Goal: Task Accomplishment & Management: Complete application form

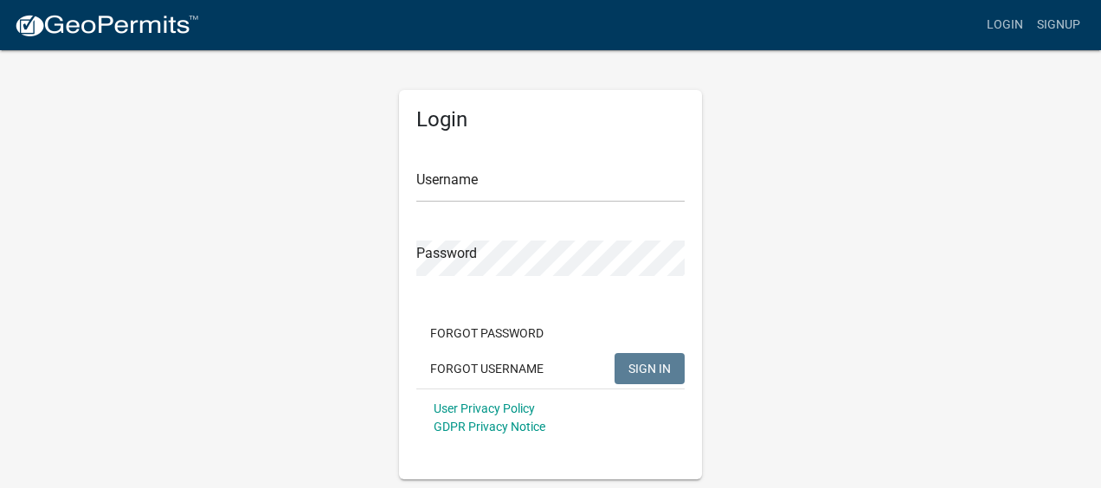
click at [344, 54] on div "Login Username Password Forgot Password Forgot Username SIGN IN User Privacy Po…" at bounding box center [550, 263] width 987 height 431
click at [506, 369] on button "Forgot Username" at bounding box center [486, 368] width 141 height 31
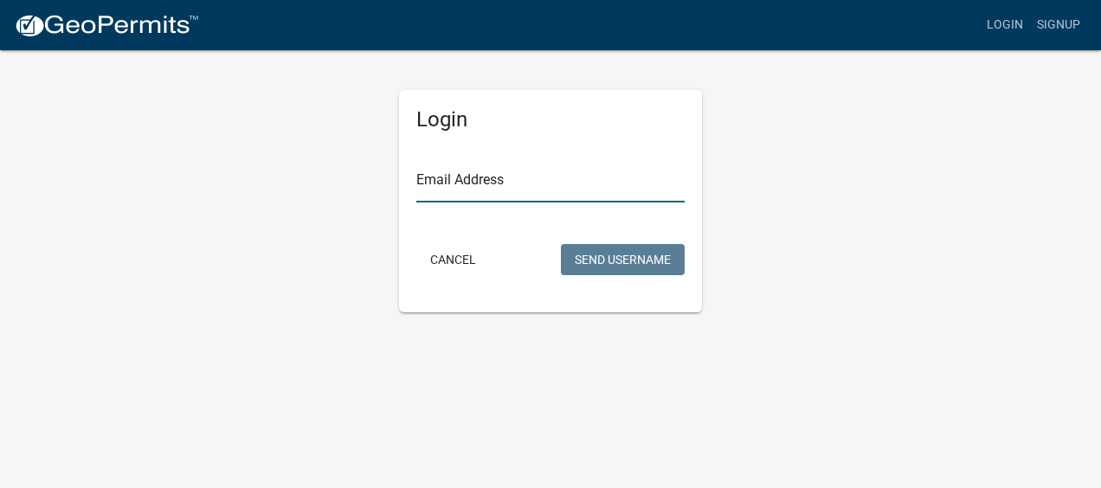
click at [425, 189] on input "Email Address" at bounding box center [550, 184] width 268 height 35
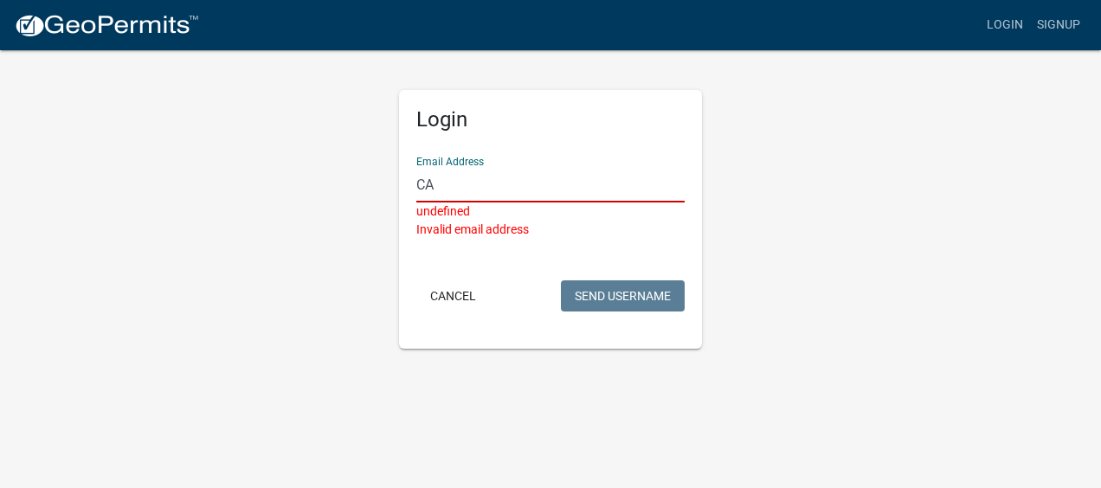
type input "C"
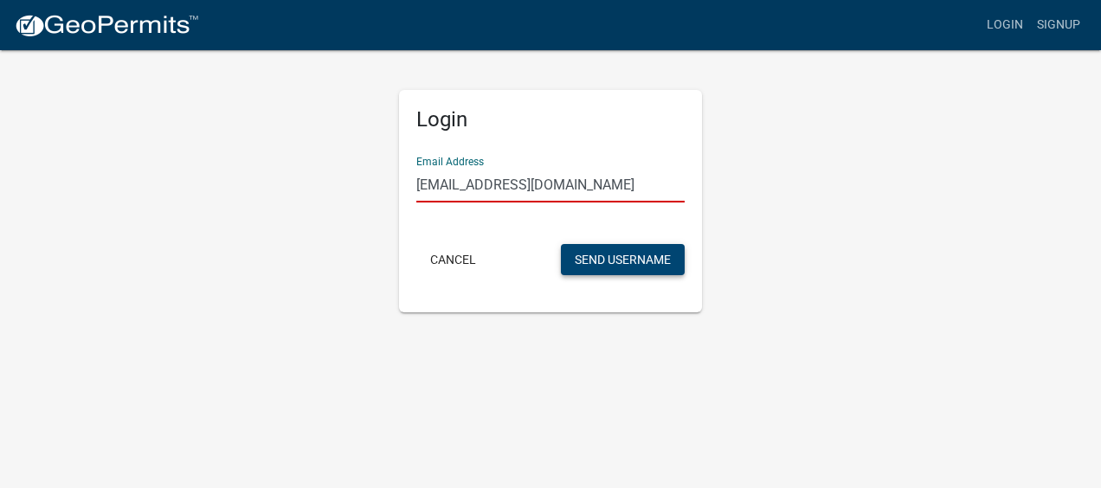
type input "cazike73@gmail.com"
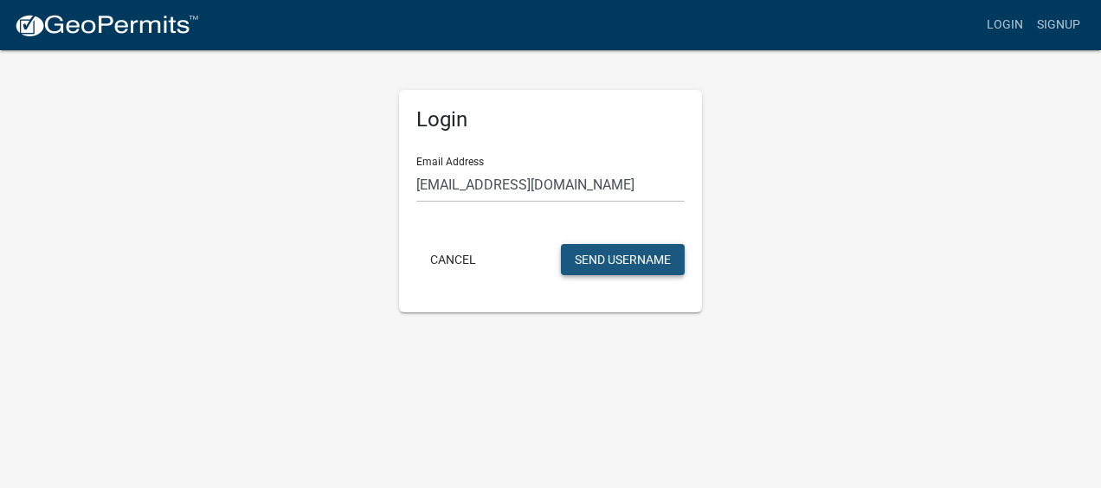
click at [611, 260] on button "Send Username" at bounding box center [623, 259] width 124 height 31
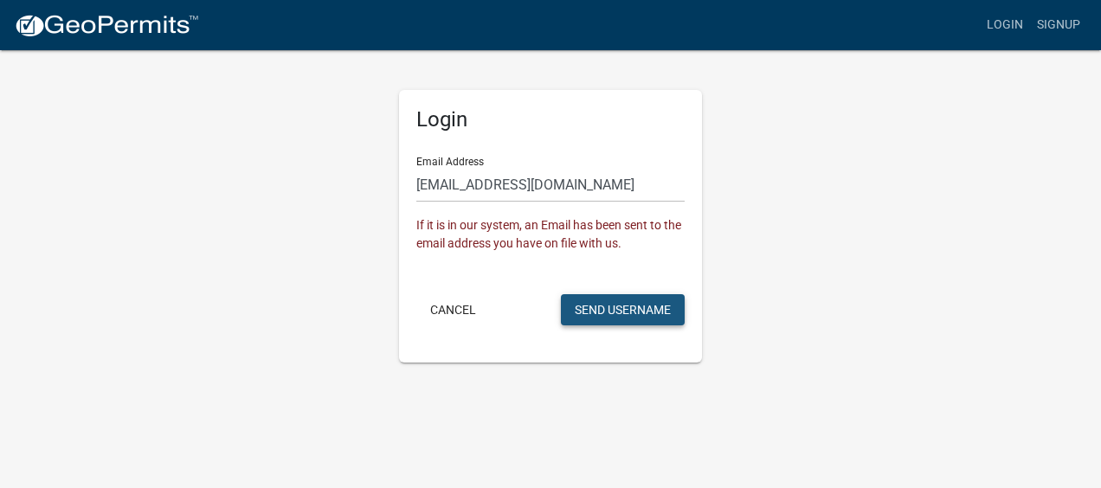
click at [601, 310] on button "Send Username" at bounding box center [623, 309] width 124 height 31
click at [600, 312] on button "Send Username" at bounding box center [623, 309] width 124 height 31
click at [447, 310] on button "Cancel" at bounding box center [453, 309] width 74 height 31
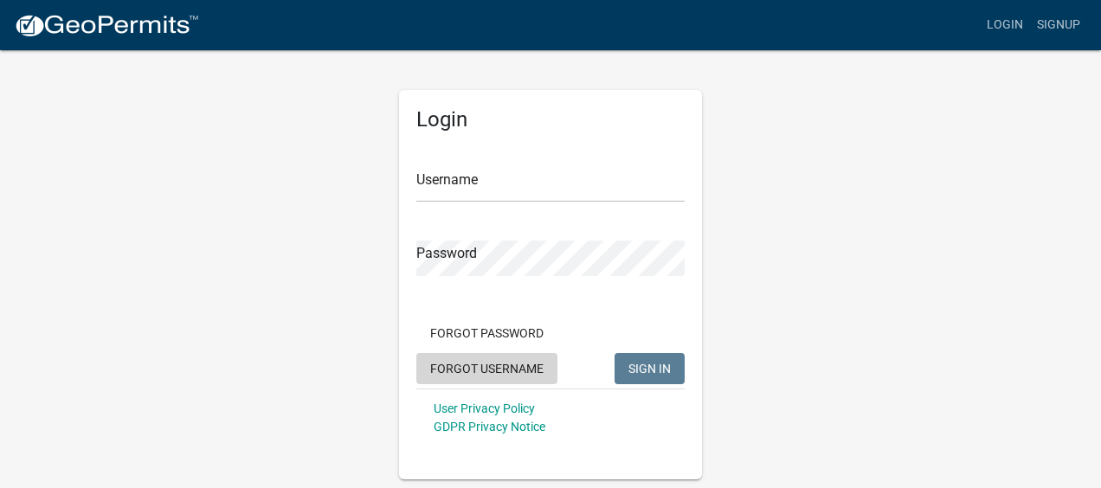
click at [509, 368] on button "Forgot Username" at bounding box center [486, 368] width 141 height 31
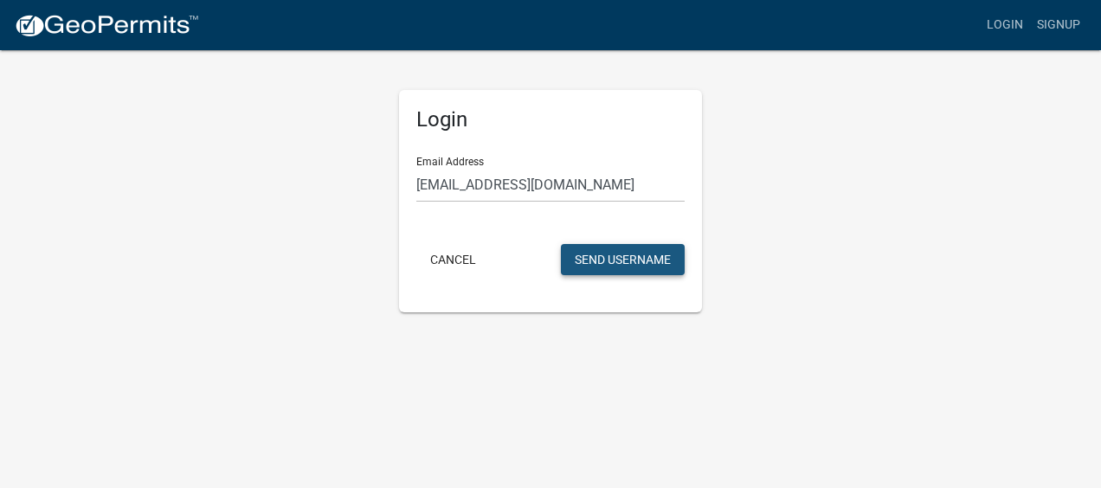
click at [627, 262] on button "Send Username" at bounding box center [623, 259] width 124 height 31
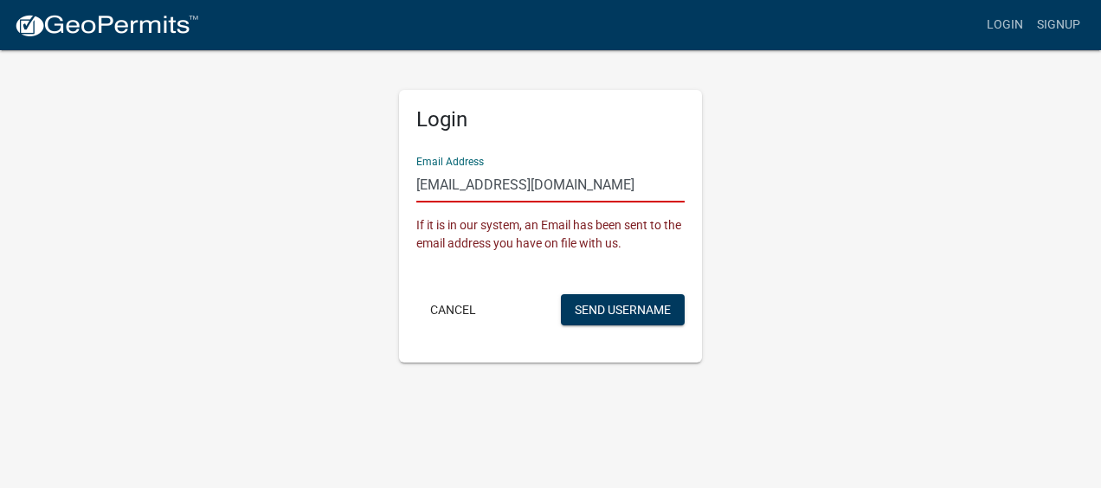
drag, startPoint x: 554, startPoint y: 187, endPoint x: 370, endPoint y: 184, distance: 184.4
click at [370, 184] on div "Login Email Address cazike73@gmail.com If it is in our system, an Email has bee…" at bounding box center [550, 205] width 987 height 314
type input "candace.zike@saic.com"
click at [608, 309] on button "Send Username" at bounding box center [623, 309] width 124 height 31
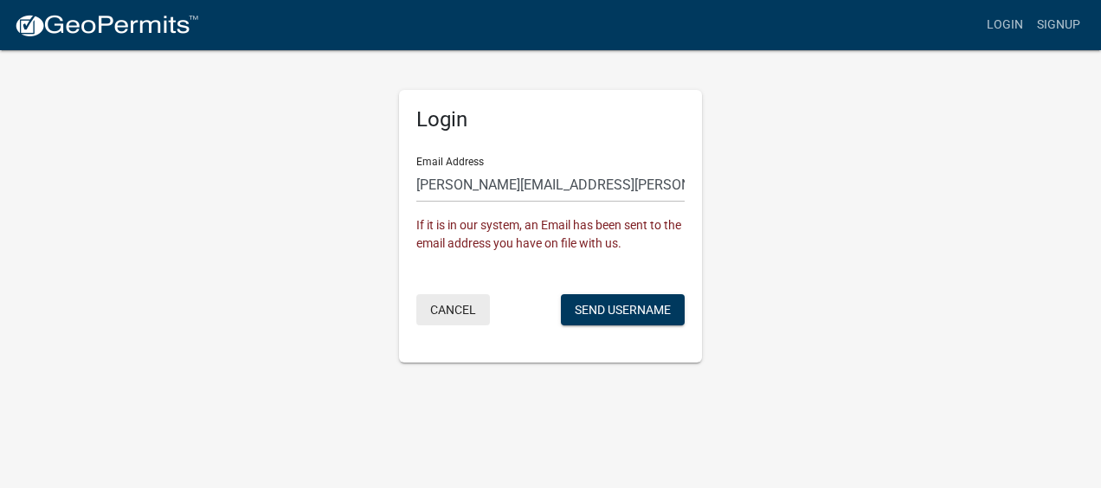
click at [447, 310] on button "Cancel" at bounding box center [453, 309] width 74 height 31
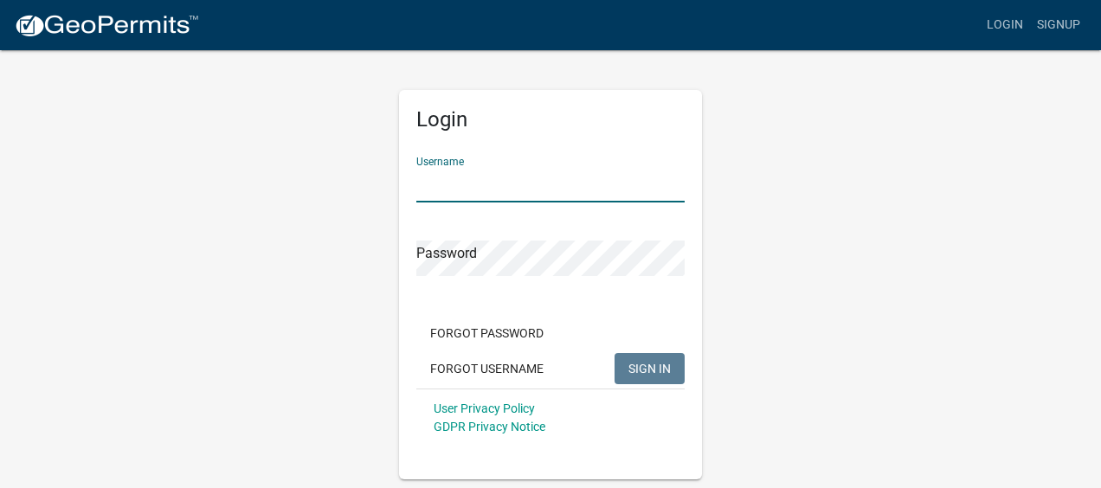
click at [434, 193] on input "Username" at bounding box center [550, 184] width 268 height 35
type input "czike"
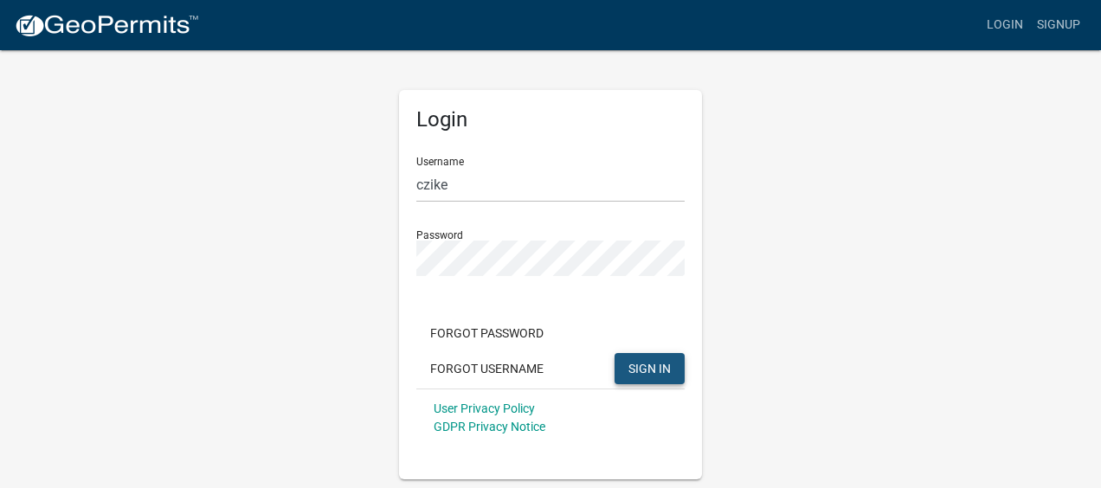
click at [658, 369] on span "SIGN IN" at bounding box center [649, 368] width 42 height 14
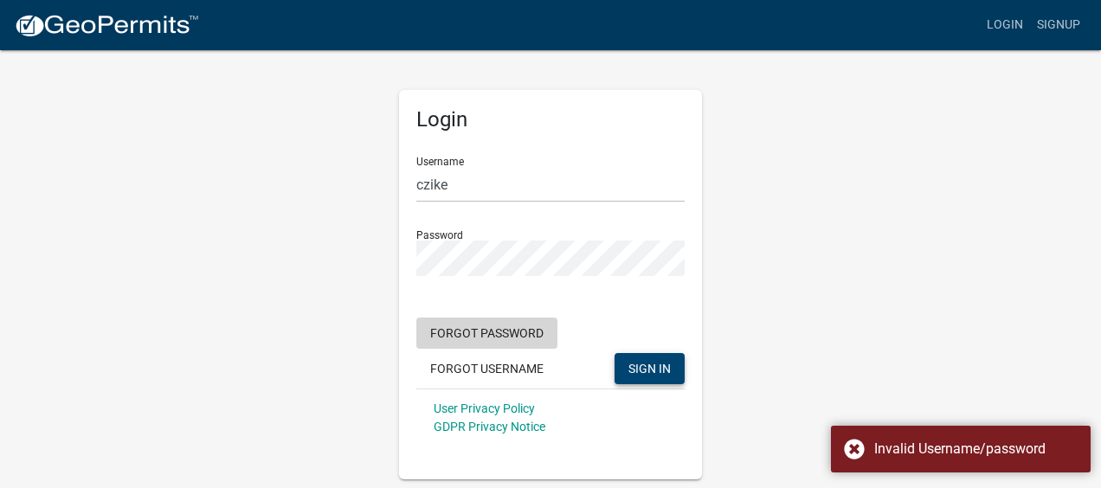
click at [507, 329] on button "Forgot Password" at bounding box center [486, 333] width 141 height 31
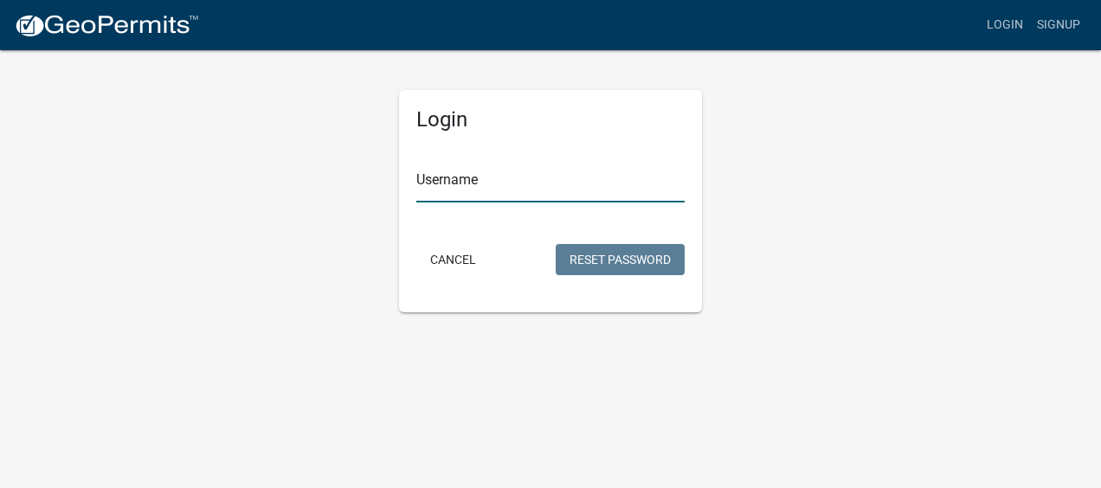
click at [428, 185] on input "Username" at bounding box center [550, 184] width 268 height 35
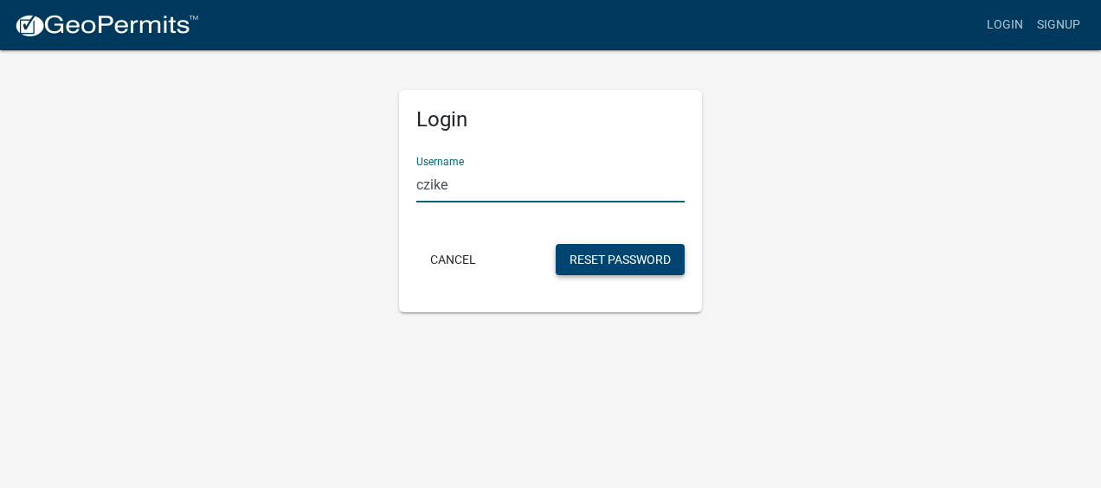
type input "czike"
click at [616, 259] on button "Reset Password" at bounding box center [620, 259] width 129 height 31
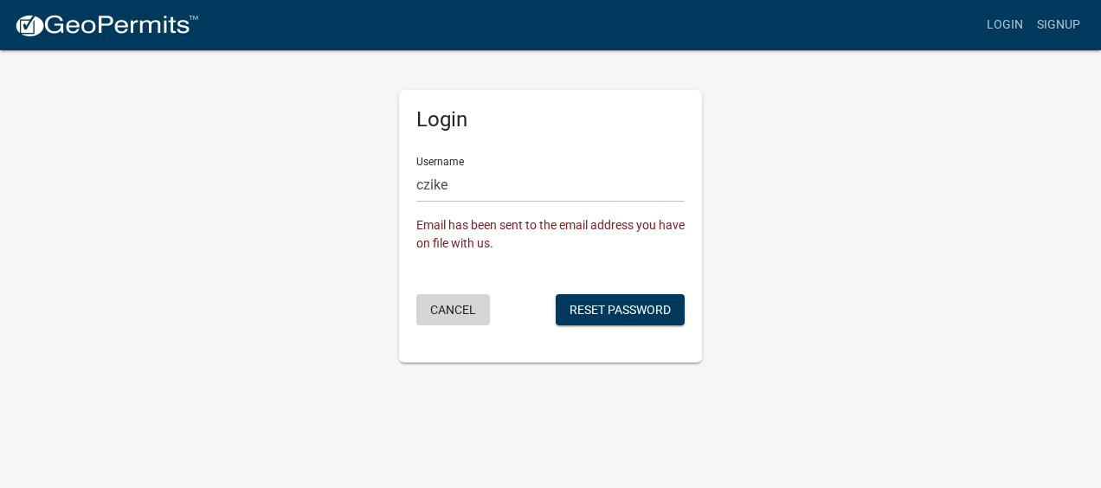
click at [454, 299] on button "Cancel" at bounding box center [453, 309] width 74 height 31
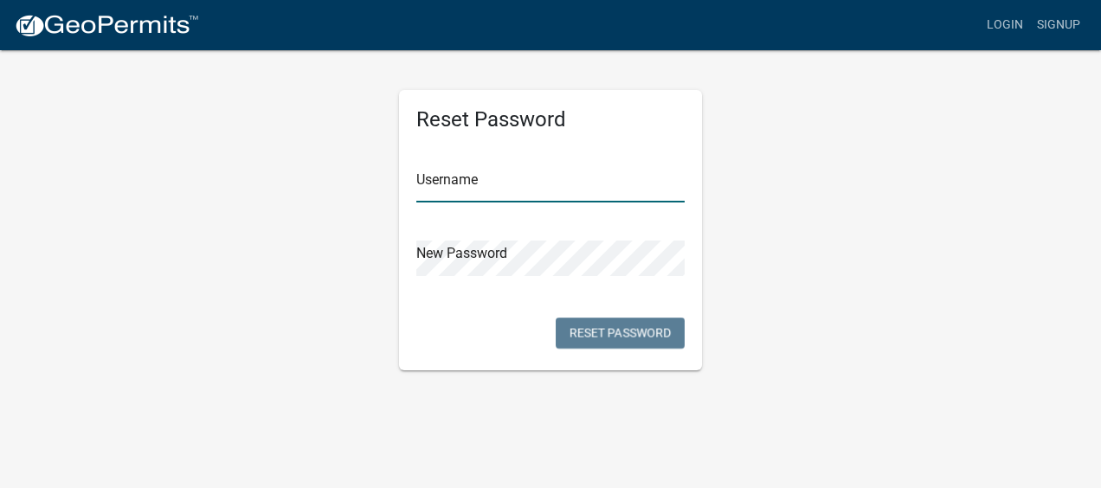
click at [429, 190] on input "text" at bounding box center [550, 184] width 268 height 35
type input "czike"
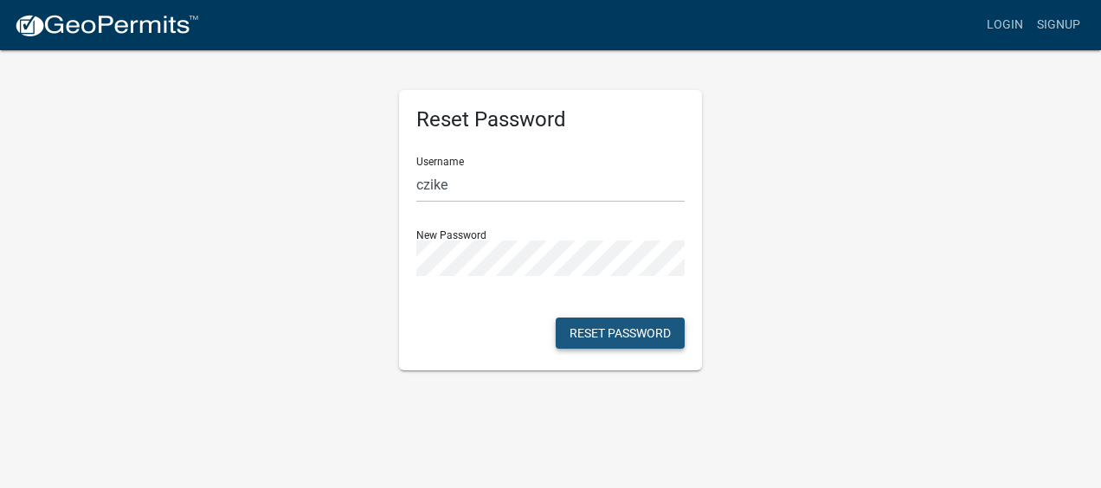
click at [613, 331] on button "Reset Password" at bounding box center [620, 333] width 129 height 31
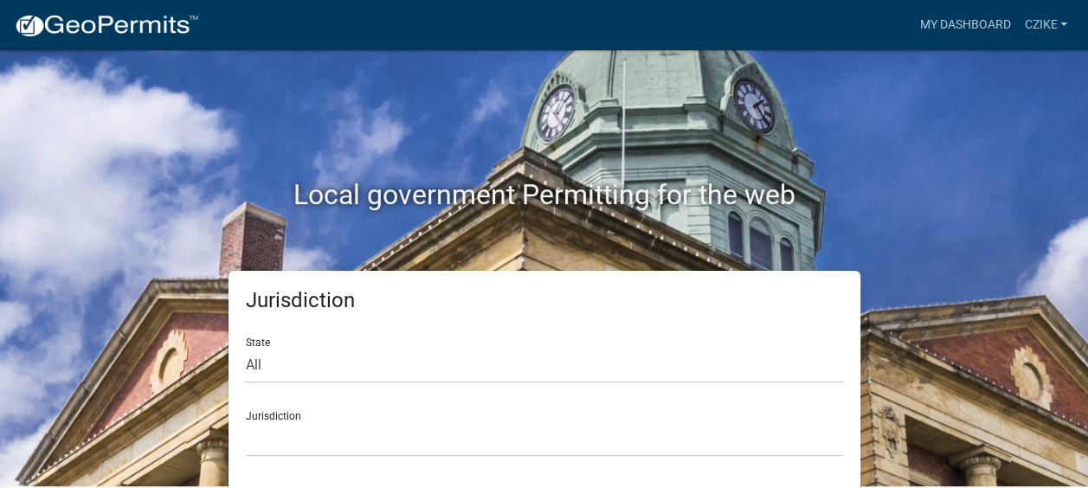
scroll to position [3, 0]
click at [879, 199] on h2 "Local government Permitting for the web" at bounding box center [544, 193] width 961 height 33
click at [973, 154] on div "Local government Permitting for the web" at bounding box center [544, 159] width 987 height 222
drag, startPoint x: 271, startPoint y: 392, endPoint x: 391, endPoint y: 440, distance: 129.4
click at [272, 392] on form "State All Colorado Georgia Indiana Iowa Kansas Minnesota Ohio South Carolina Wi…" at bounding box center [544, 389] width 597 height 133
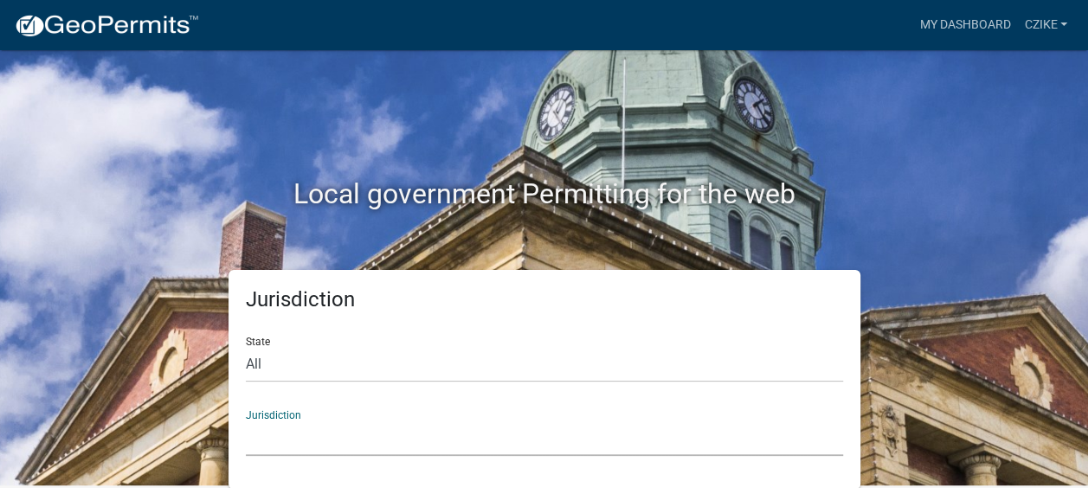
drag, startPoint x: 444, startPoint y: 438, endPoint x: 445, endPoint y: 427, distance: 11.3
click at [444, 438] on select "Custer County, Colorado Carroll County, Georgia Cook County, Georgia Crawford C…" at bounding box center [544, 438] width 597 height 35
drag, startPoint x: 445, startPoint y: 427, endPoint x: 454, endPoint y: 396, distance: 32.3
click at [451, 402] on div "Jurisdiction Custer County, Colorado Carroll County, Georgia Cook County, Georg…" at bounding box center [544, 426] width 597 height 60
click at [454, 389] on form "State All Colorado Georgia Indiana Iowa Kansas Minnesota Ohio South Carolina Wi…" at bounding box center [544, 389] width 597 height 133
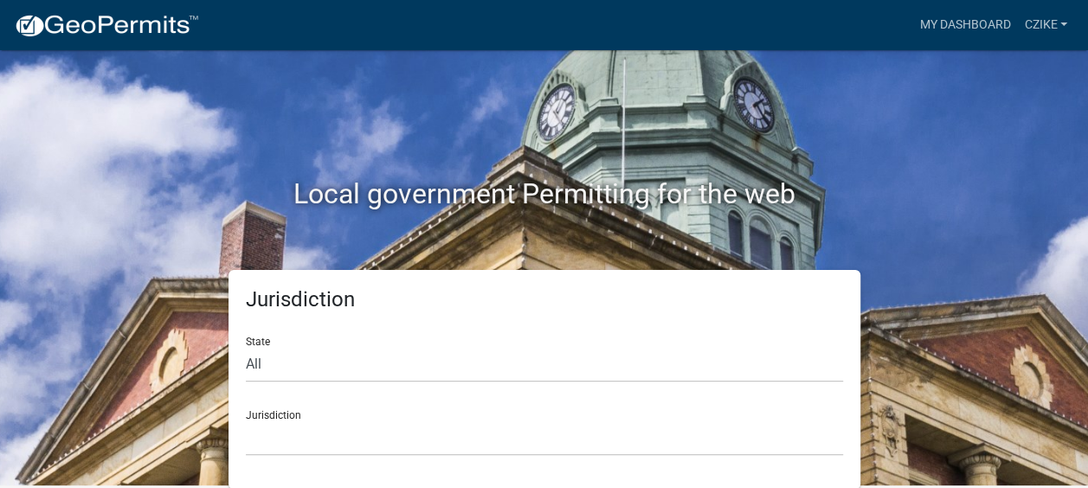
click at [454, 388] on form "State All Colorado Georgia Indiana Iowa Kansas Minnesota Ohio South Carolina Wi…" at bounding box center [544, 389] width 597 height 133
click at [252, 363] on select "All Colorado Georgia Indiana Iowa Kansas Minnesota Ohio South Carolina Wisconsin" at bounding box center [544, 364] width 597 height 35
select select "[US_STATE]"
click at [246, 347] on select "All Colorado Georgia Indiana Iowa Kansas Minnesota Ohio South Carolina Wisconsin" at bounding box center [544, 364] width 597 height 35
click at [275, 432] on select "City of Charlestown, Indiana City of Jeffersonville, Indiana City of Logansport…" at bounding box center [544, 438] width 597 height 35
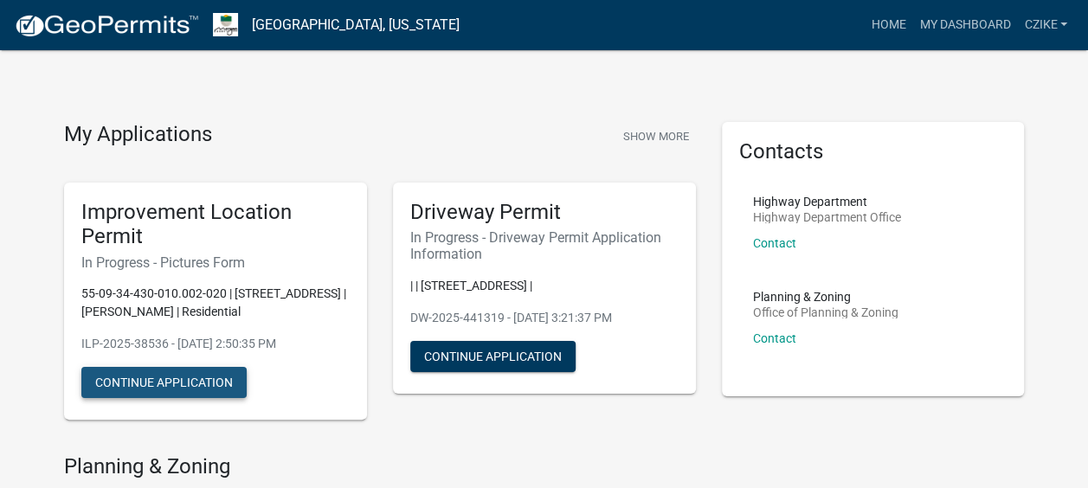
click at [204, 398] on button "Continue Application" at bounding box center [163, 382] width 165 height 31
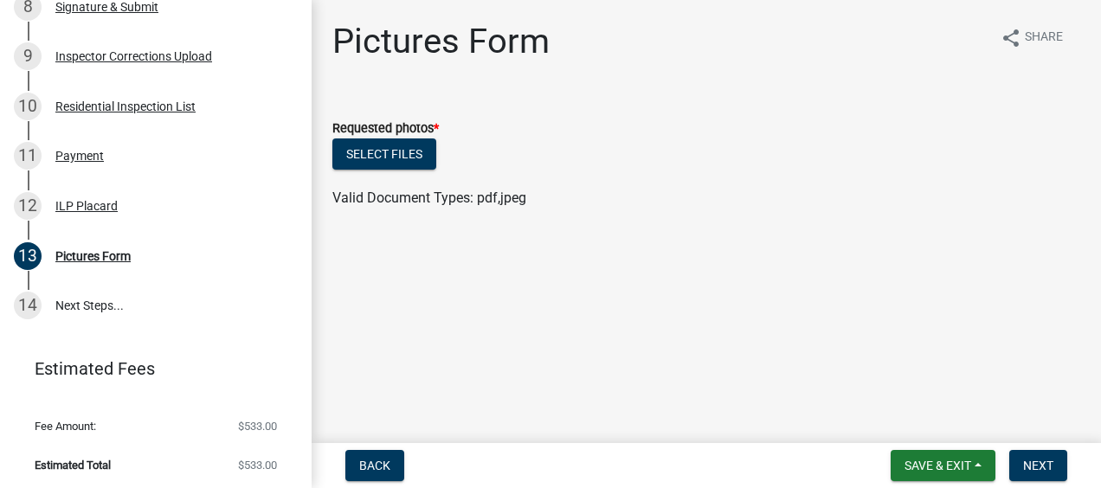
scroll to position [704, 0]
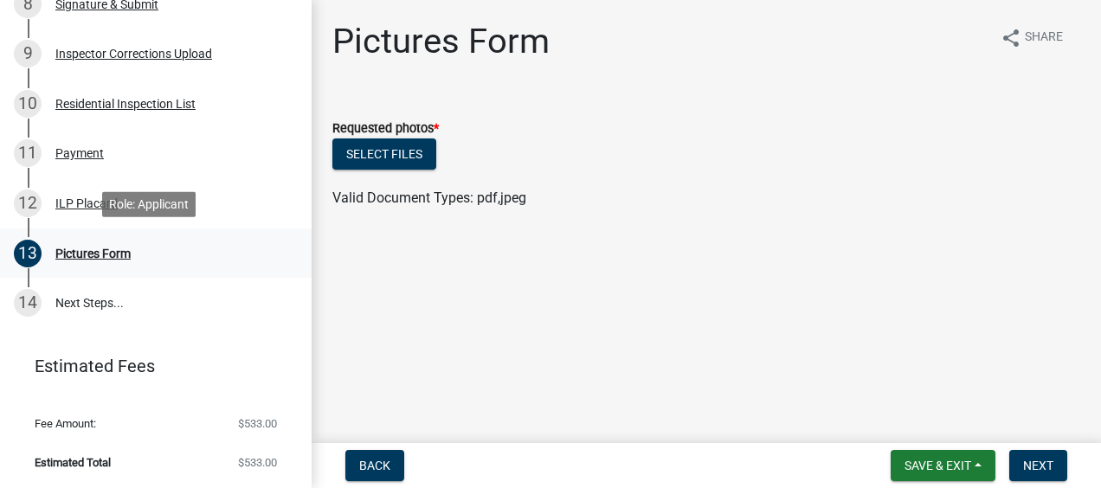
click at [80, 251] on div "Pictures Form" at bounding box center [92, 254] width 75 height 12
click at [155, 103] on div "Residential Inspection List" at bounding box center [125, 104] width 140 height 12
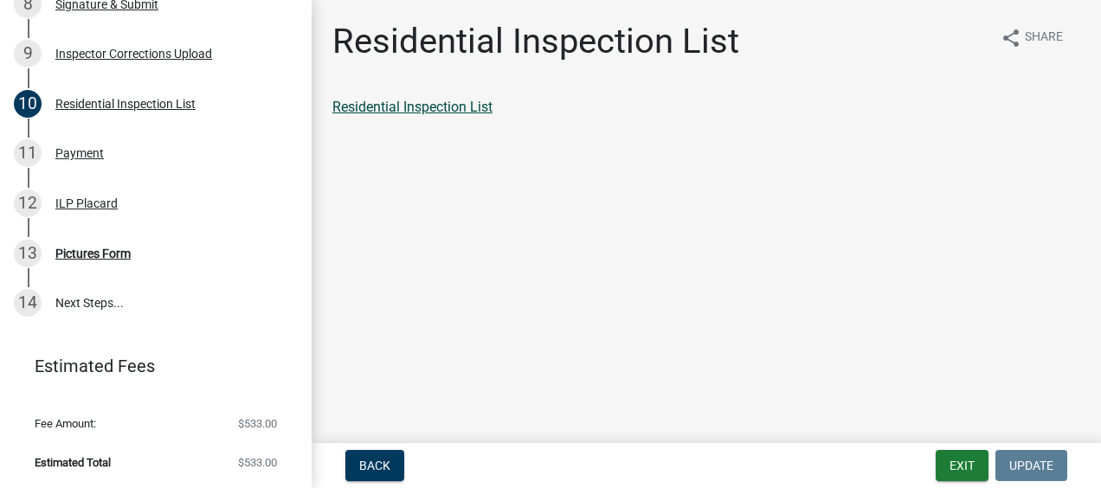
click at [438, 105] on link "Residential Inspection List" at bounding box center [412, 107] width 160 height 16
click at [83, 305] on link "14 Next Steps..." at bounding box center [156, 303] width 312 height 50
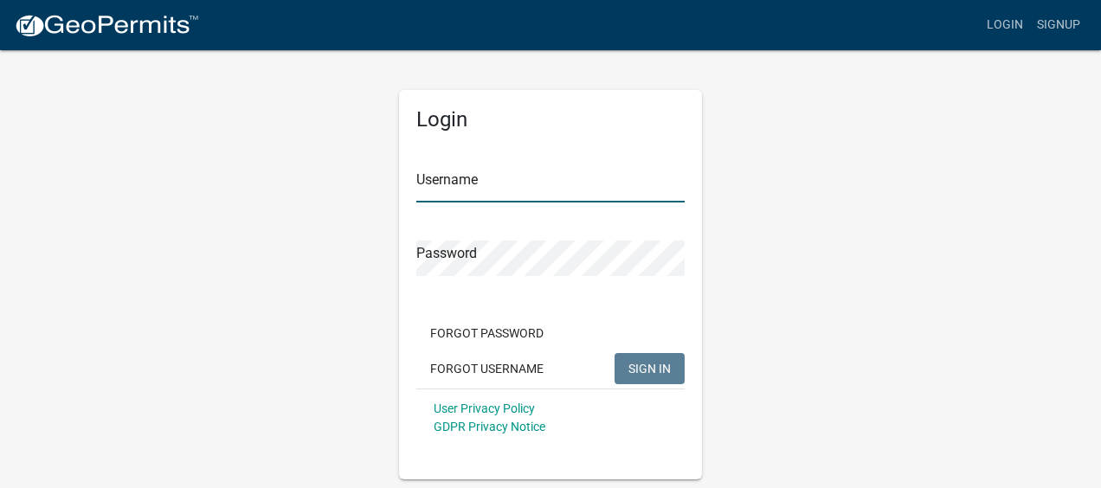
click at [437, 189] on input "Username" at bounding box center [550, 184] width 268 height 35
type input "czike"
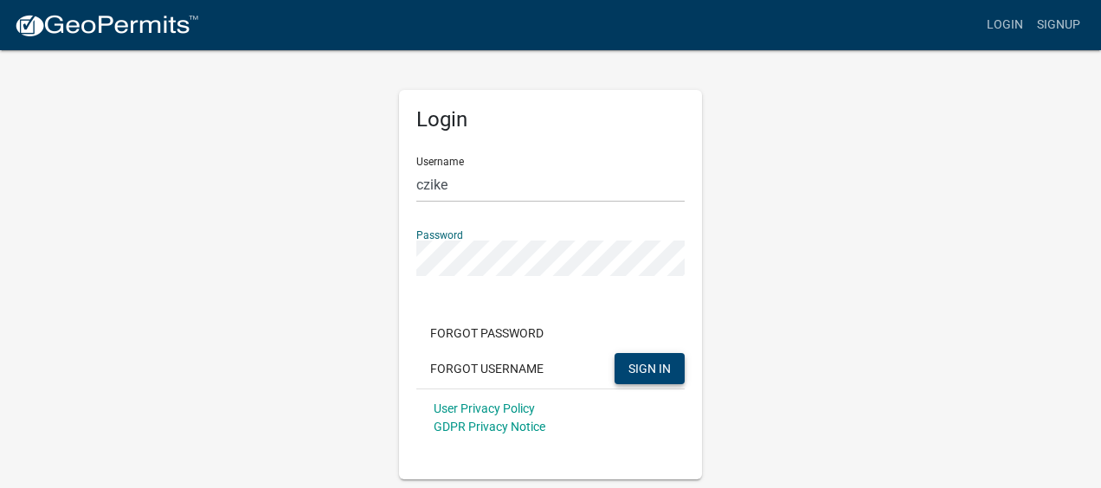
click at [656, 369] on span "SIGN IN" at bounding box center [649, 368] width 42 height 14
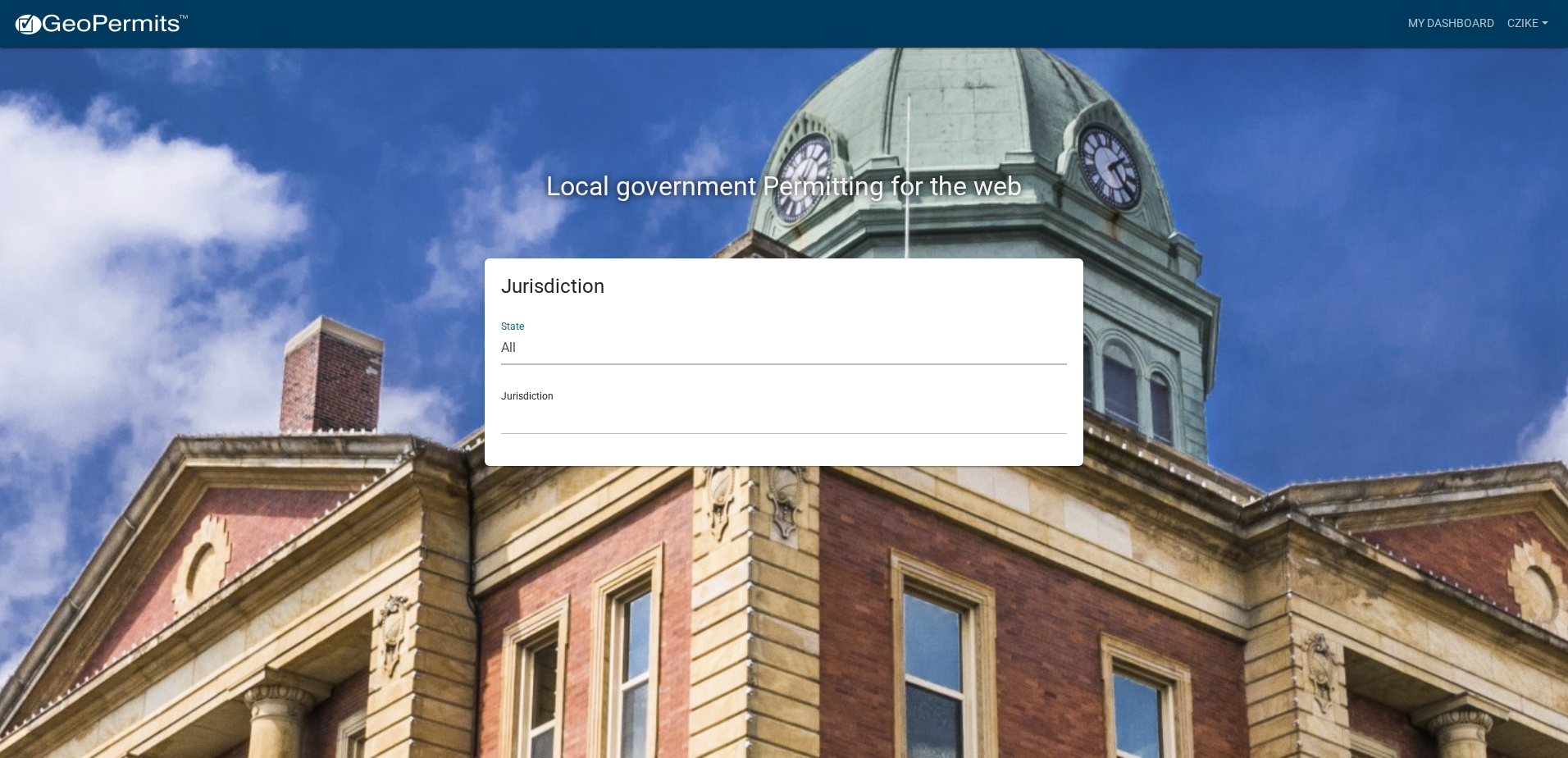
click at [509, 349] on select "All Colorado Georgia Indiana Iowa Kansas Minnesota Ohio South Carolina Wisconsin" at bounding box center [784, 348] width 566 height 33
select select "Indiana"
click at [501, 332] on select "All Colorado Georgia Indiana Iowa Kansas Minnesota Ohio South Carolina Wisconsin" at bounding box center [784, 348] width 566 height 33
click at [528, 399] on div "Jurisdiction City of Charlestown, Indiana City of Jeffersonville, Indiana City …" at bounding box center [784, 406] width 566 height 57
click at [528, 419] on select "City of Charlestown, Indiana City of Jeffersonville, Indiana City of Logansport…" at bounding box center [784, 417] width 566 height 33
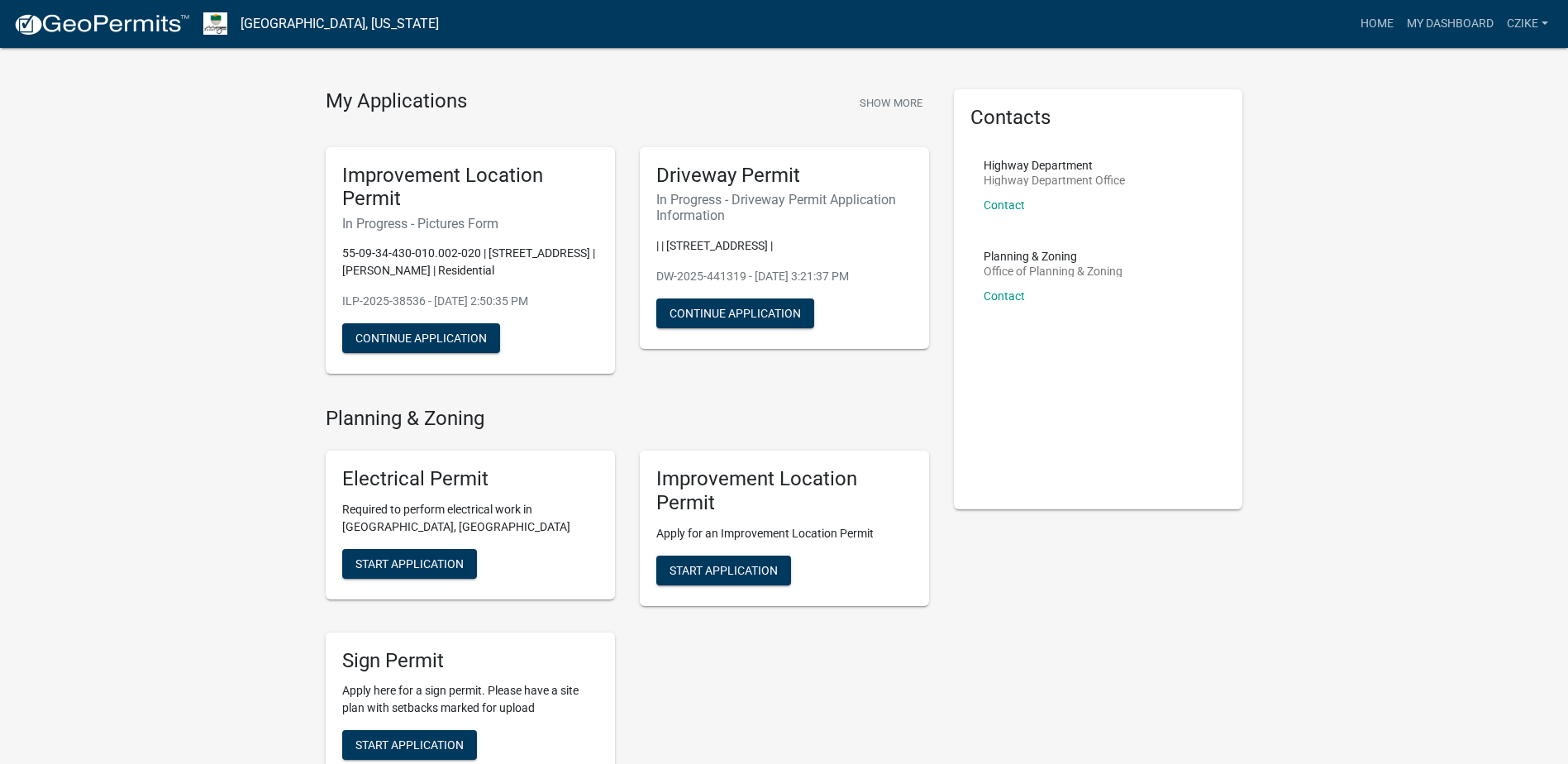
scroll to position [29, 0]
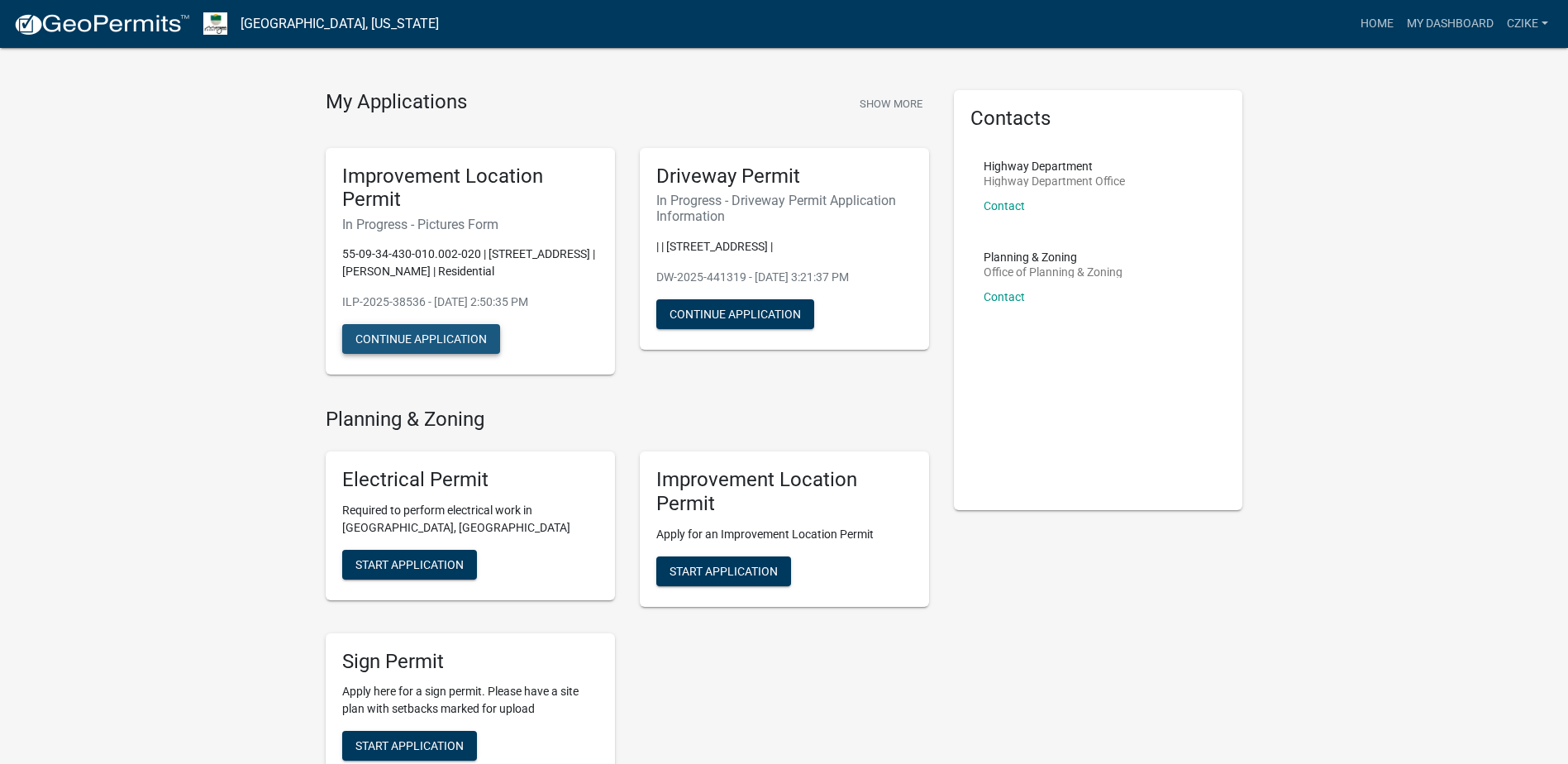
click at [459, 352] on button "Continue Application" at bounding box center [420, 338] width 158 height 30
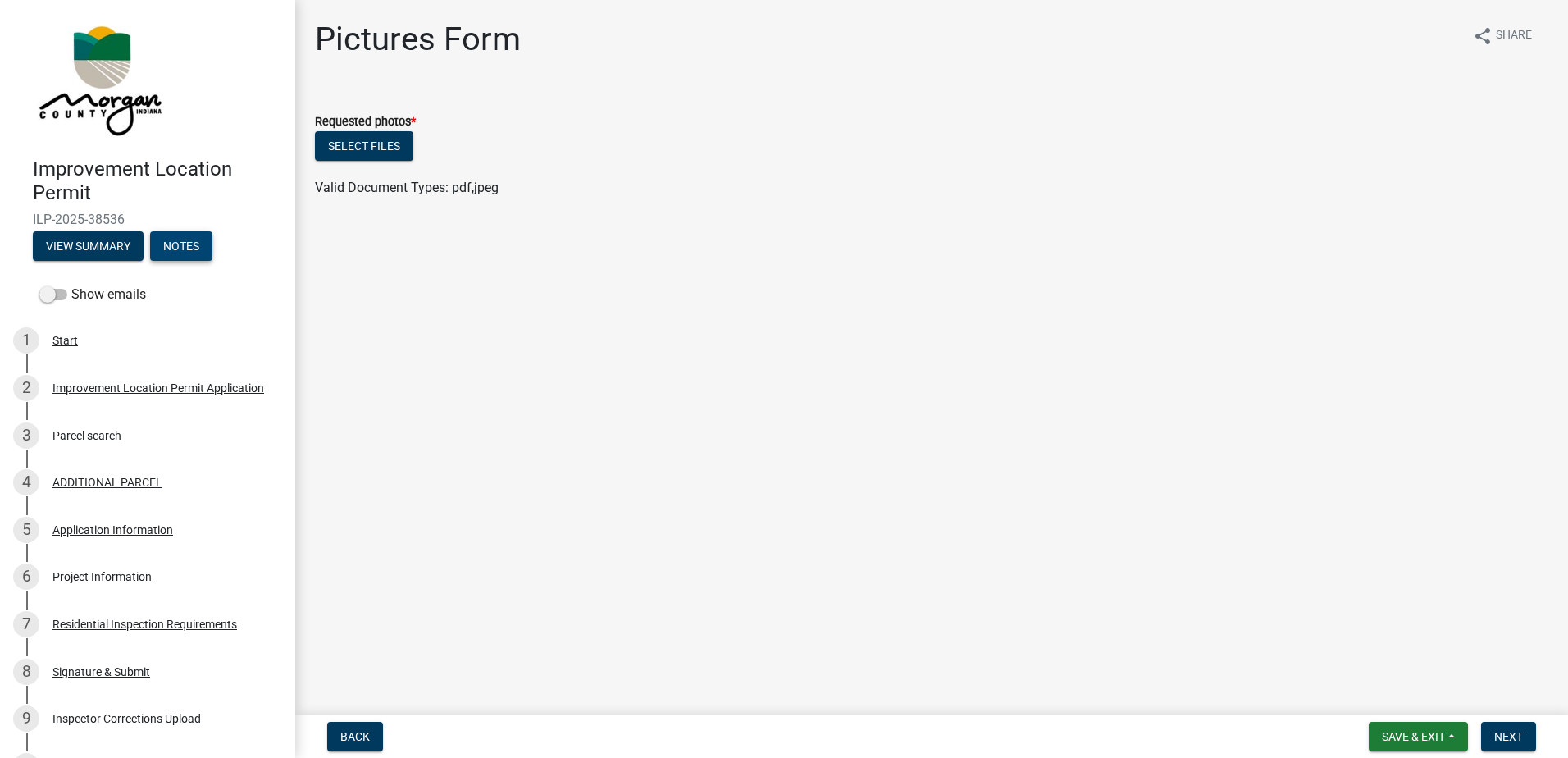
click at [173, 241] on button "Notes" at bounding box center [181, 245] width 63 height 29
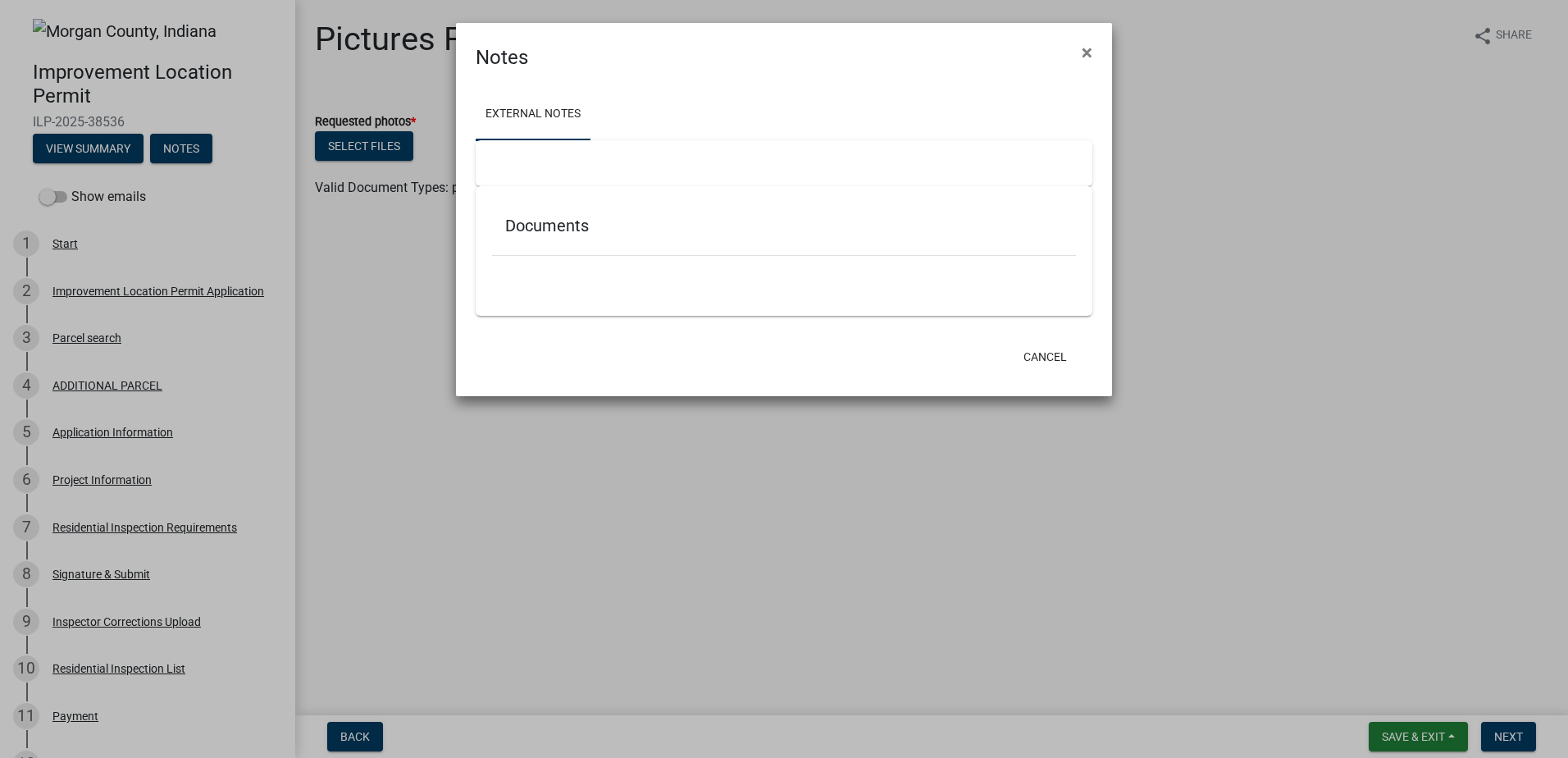
click at [101, 144] on ngb-modal-window "Notes × External Notes Documents Cancel" at bounding box center [784, 379] width 1568 height 758
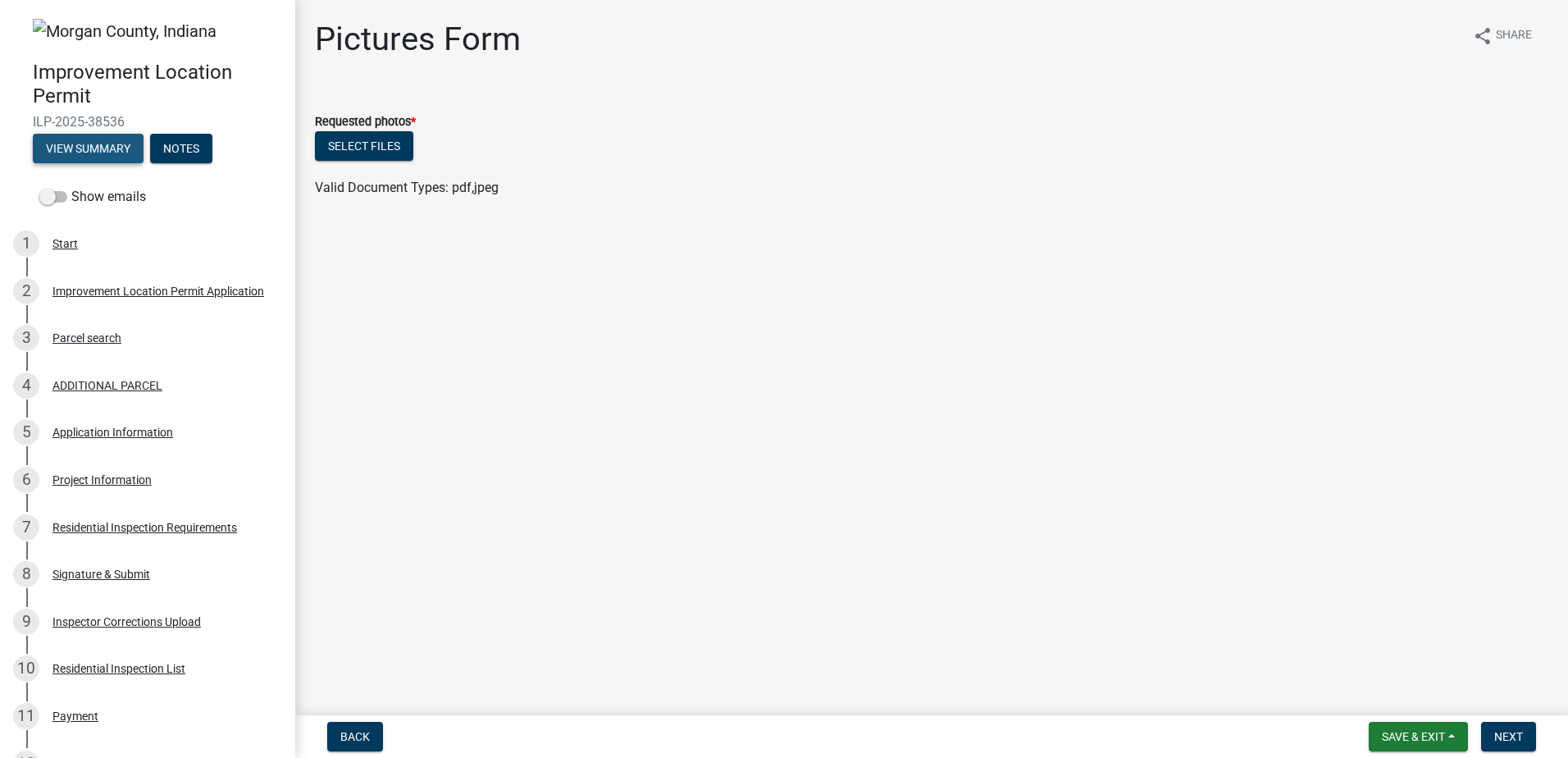
click at [101, 144] on button "View Summary" at bounding box center [88, 148] width 111 height 29
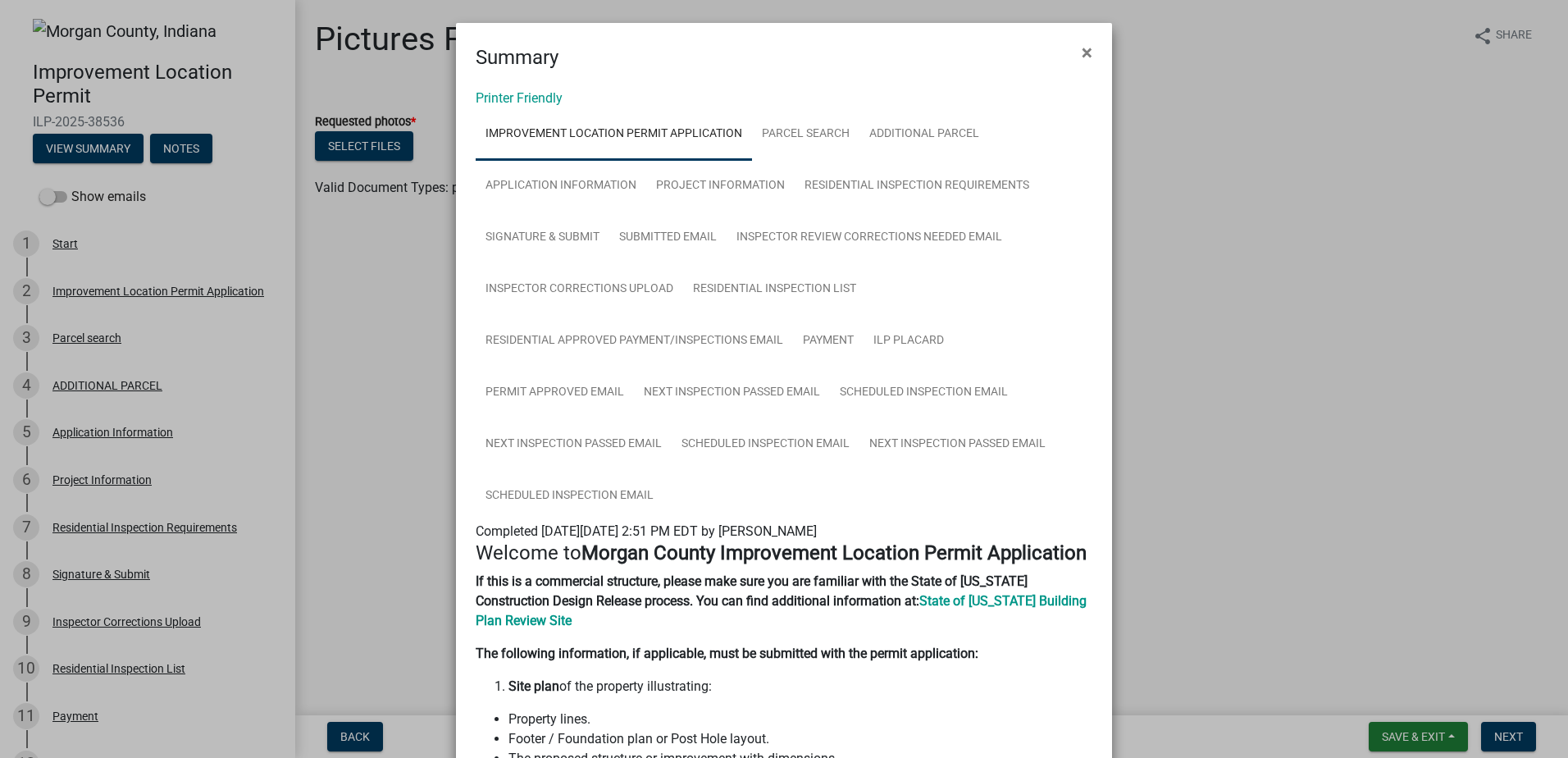
click at [1042, 54] on span "×" at bounding box center [1087, 52] width 10 height 23
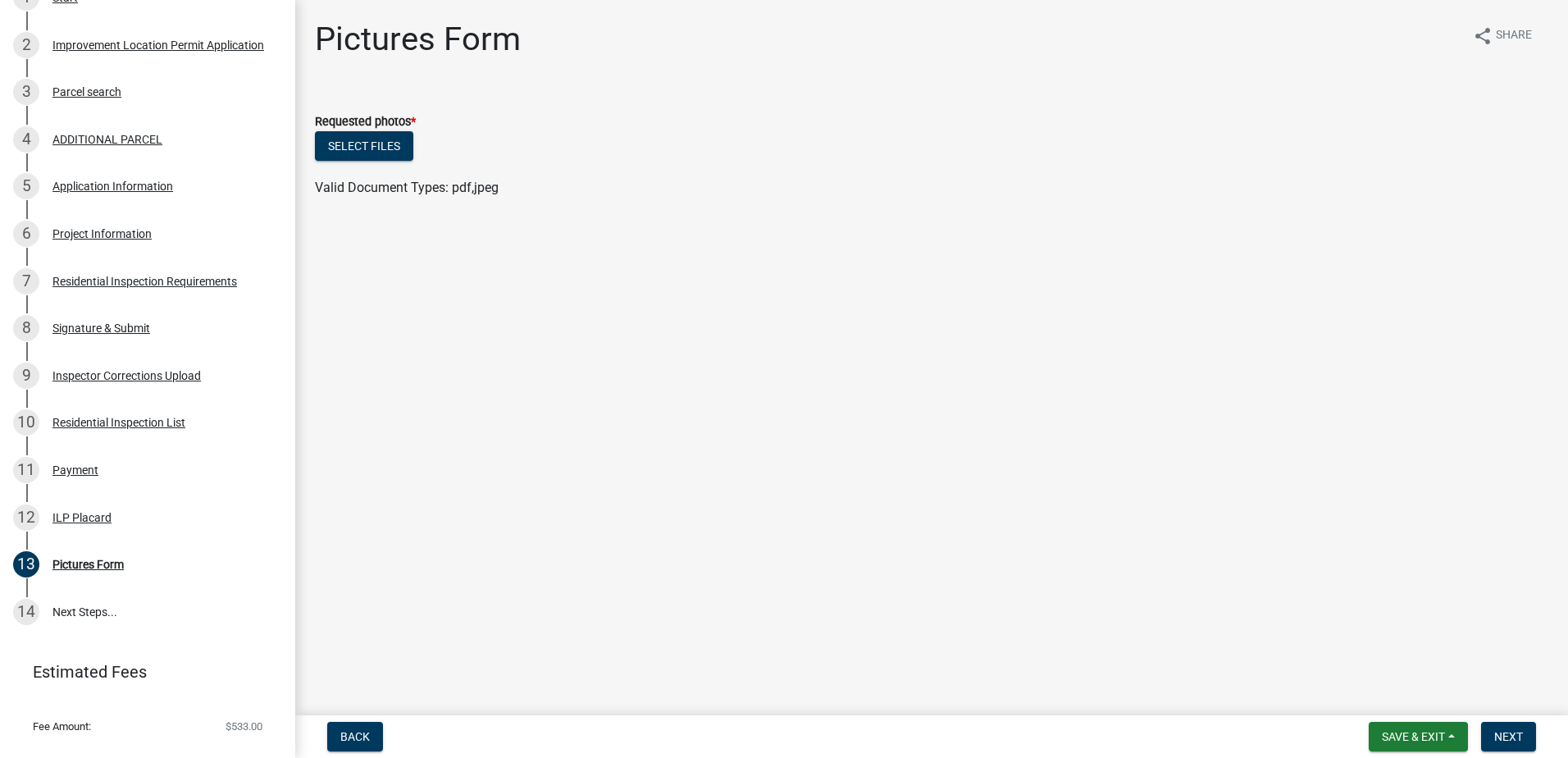
scroll to position [277, 0]
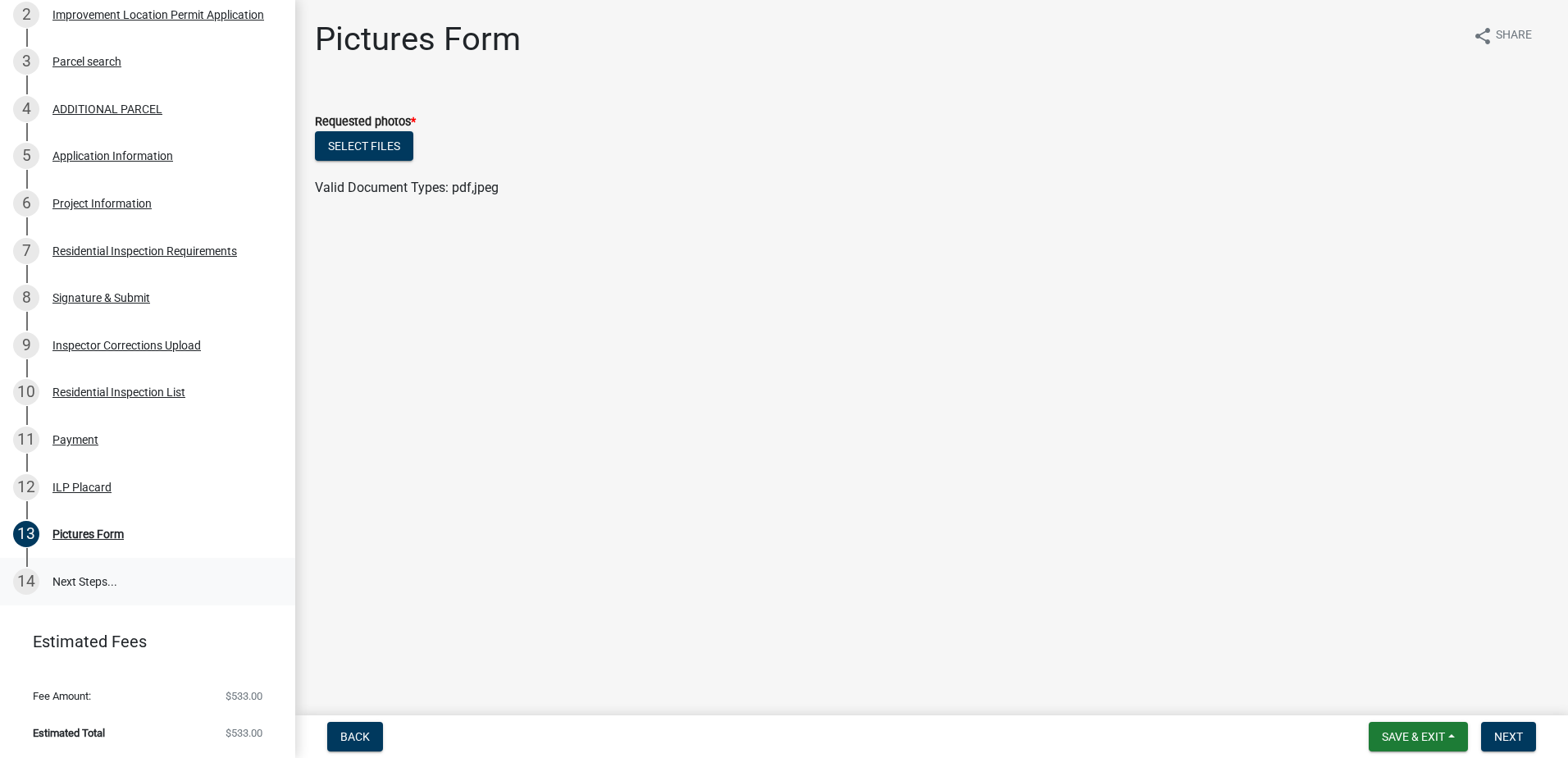
click at [84, 461] on link "14 Next Steps..." at bounding box center [148, 582] width 296 height 47
click at [82, 461] on div "Pictures Form" at bounding box center [87, 533] width 71 height 11
click at [107, 345] on div "Inspector Corrections Upload" at bounding box center [126, 345] width 149 height 11
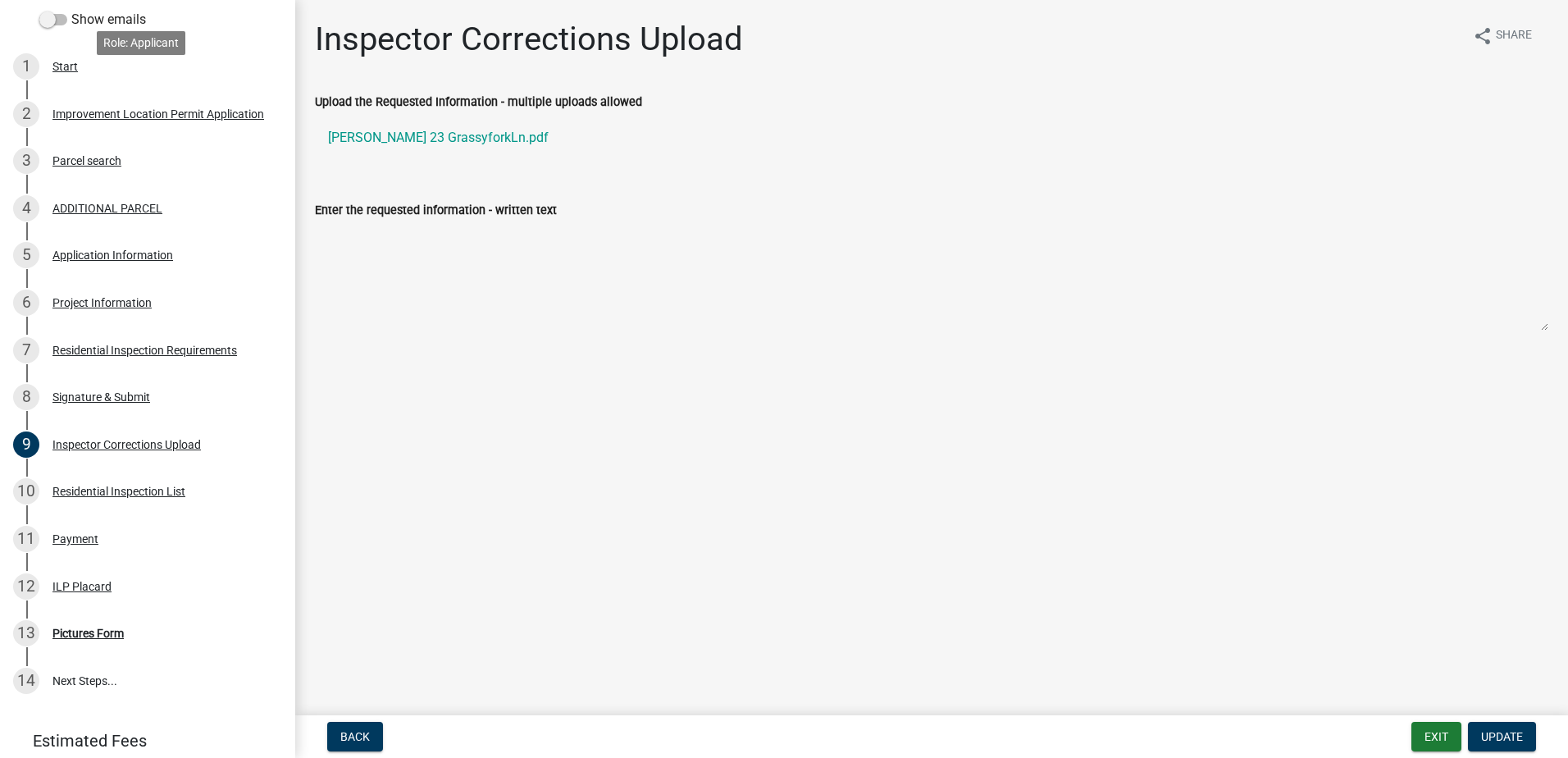
scroll to position [0, 0]
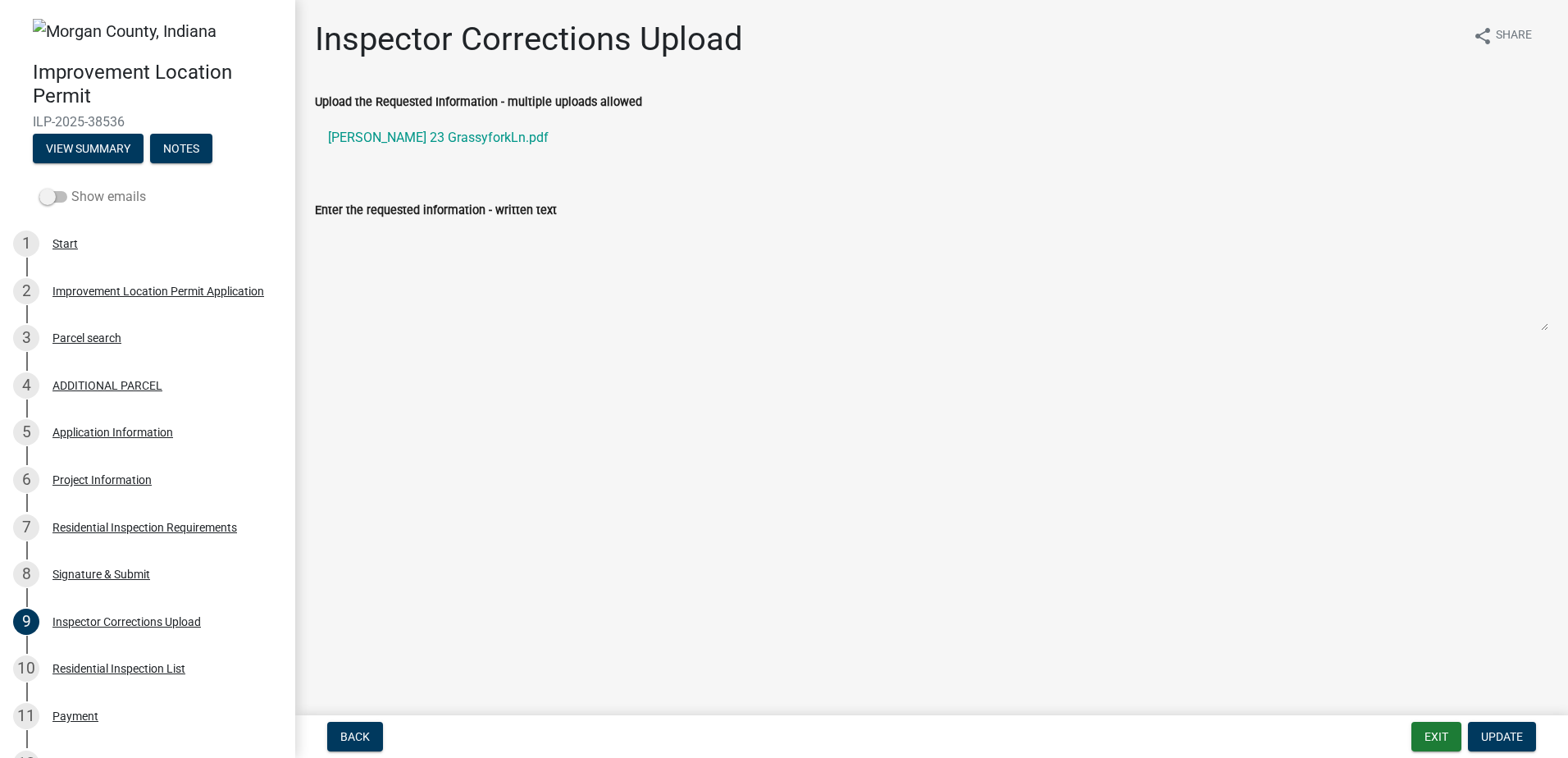
click at [124, 198] on label "Show emails" at bounding box center [93, 196] width 107 height 20
click at [71, 187] on input "Show emails" at bounding box center [71, 187] width 0 height 0
click at [63, 199] on span at bounding box center [53, 197] width 27 height 11
click at [71, 187] on input "Show emails" at bounding box center [71, 187] width 0 height 0
click at [74, 198] on label "Show emails" at bounding box center [93, 196] width 107 height 20
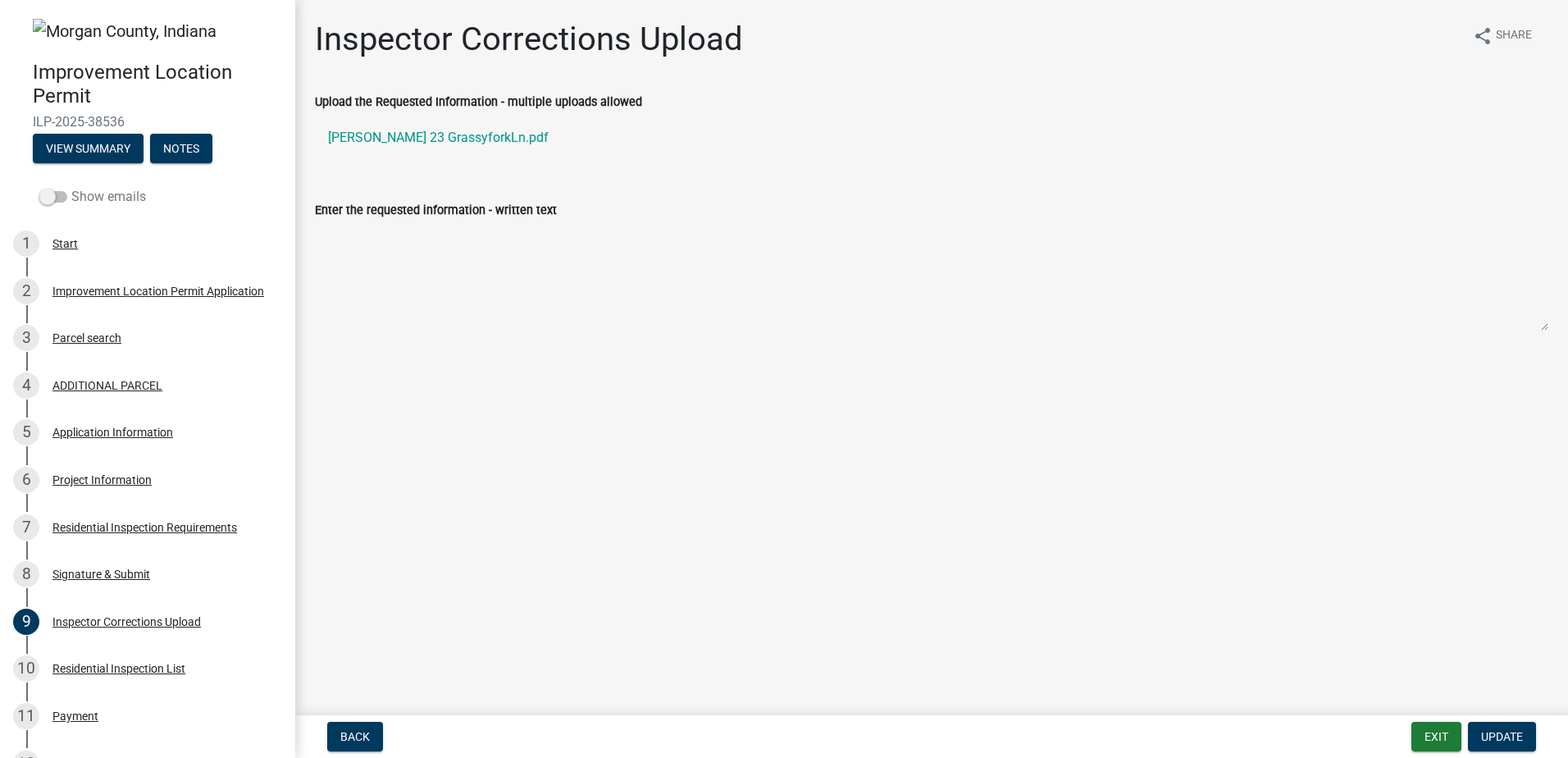
click at [71, 187] on input "Show emails" at bounding box center [71, 187] width 0 height 0
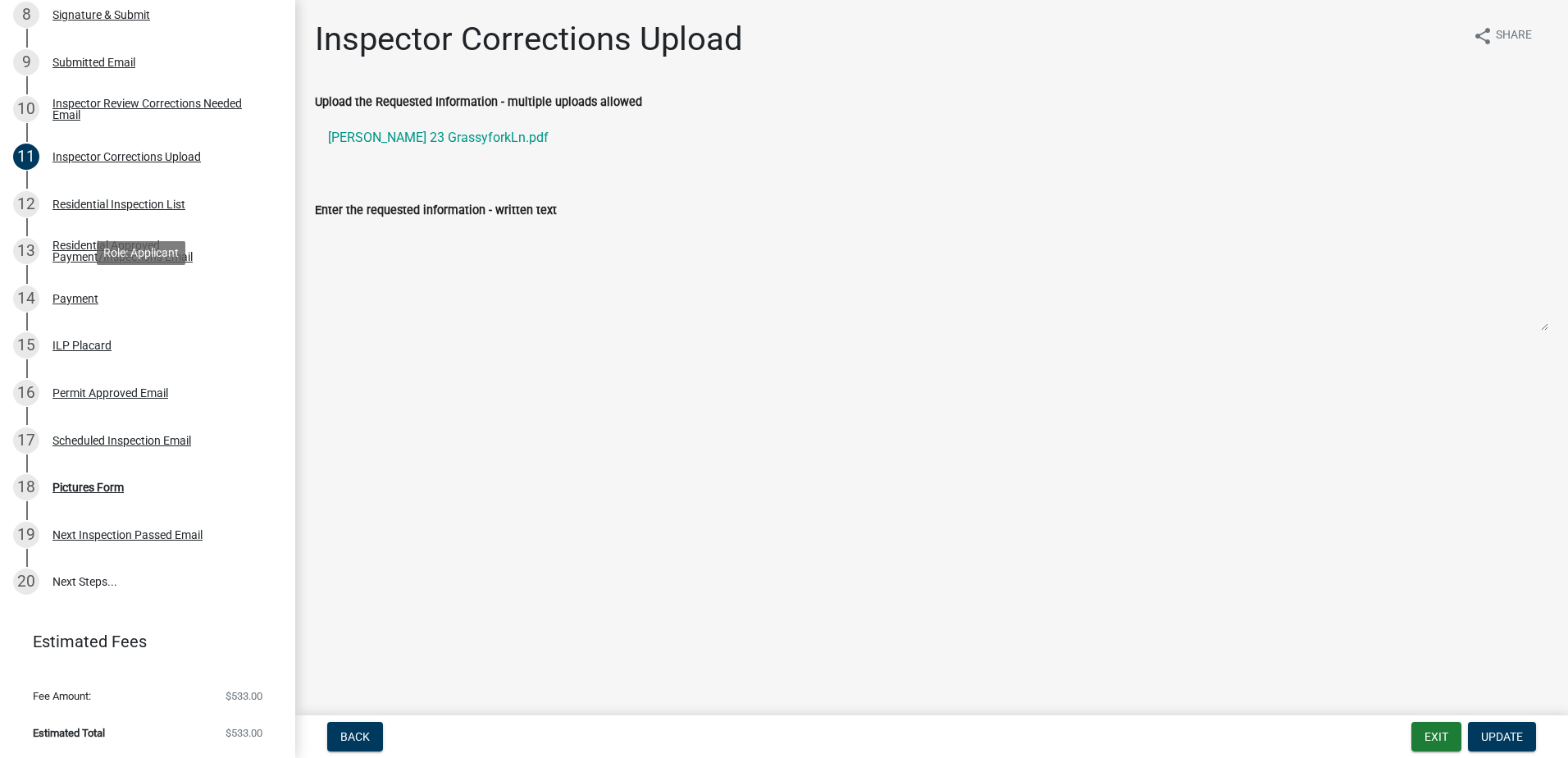
scroll to position [150, 0]
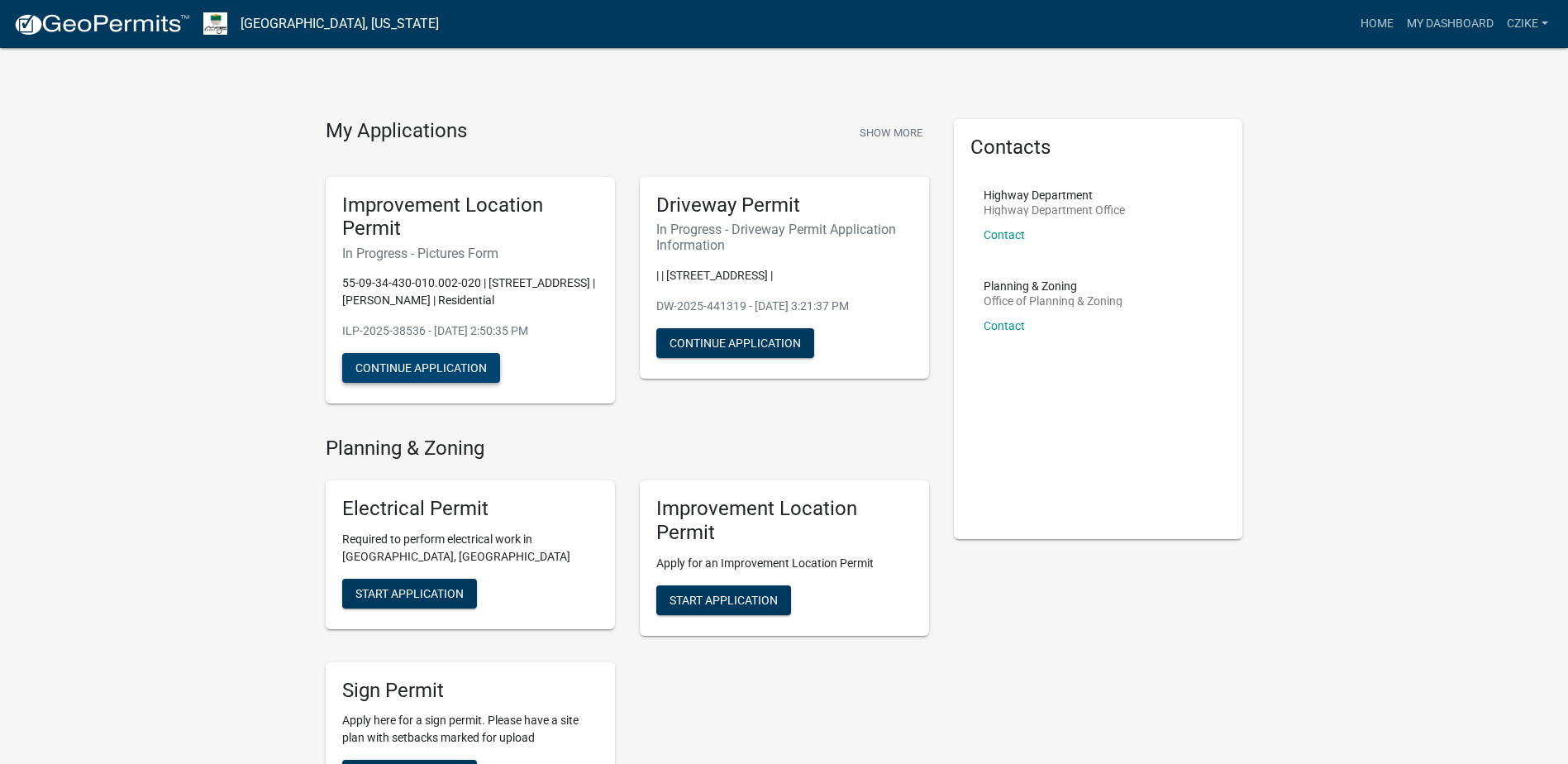
click at [456, 383] on button "Continue Application" at bounding box center [420, 368] width 158 height 30
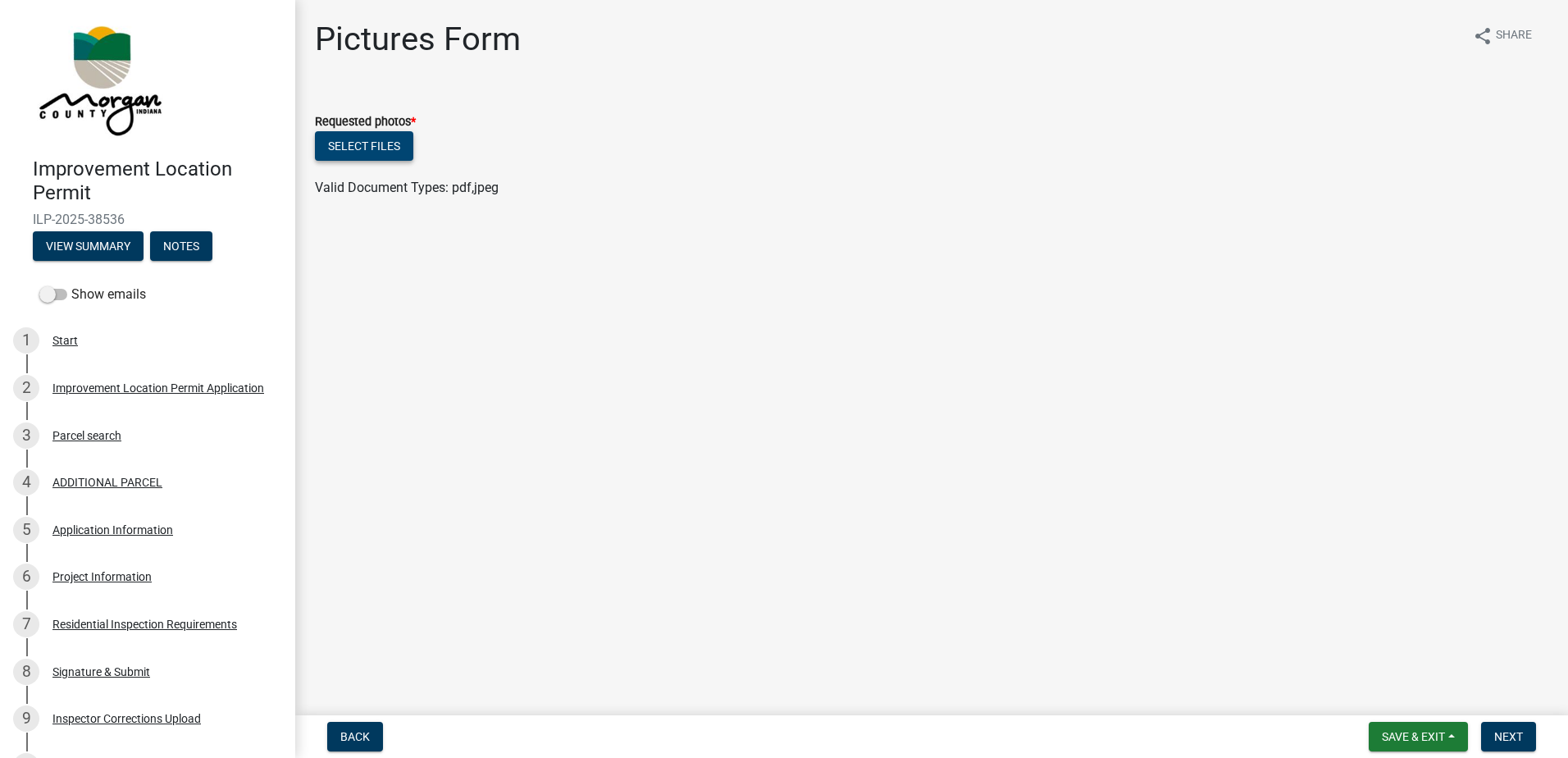
click at [351, 143] on button "Select files" at bounding box center [364, 145] width 99 height 29
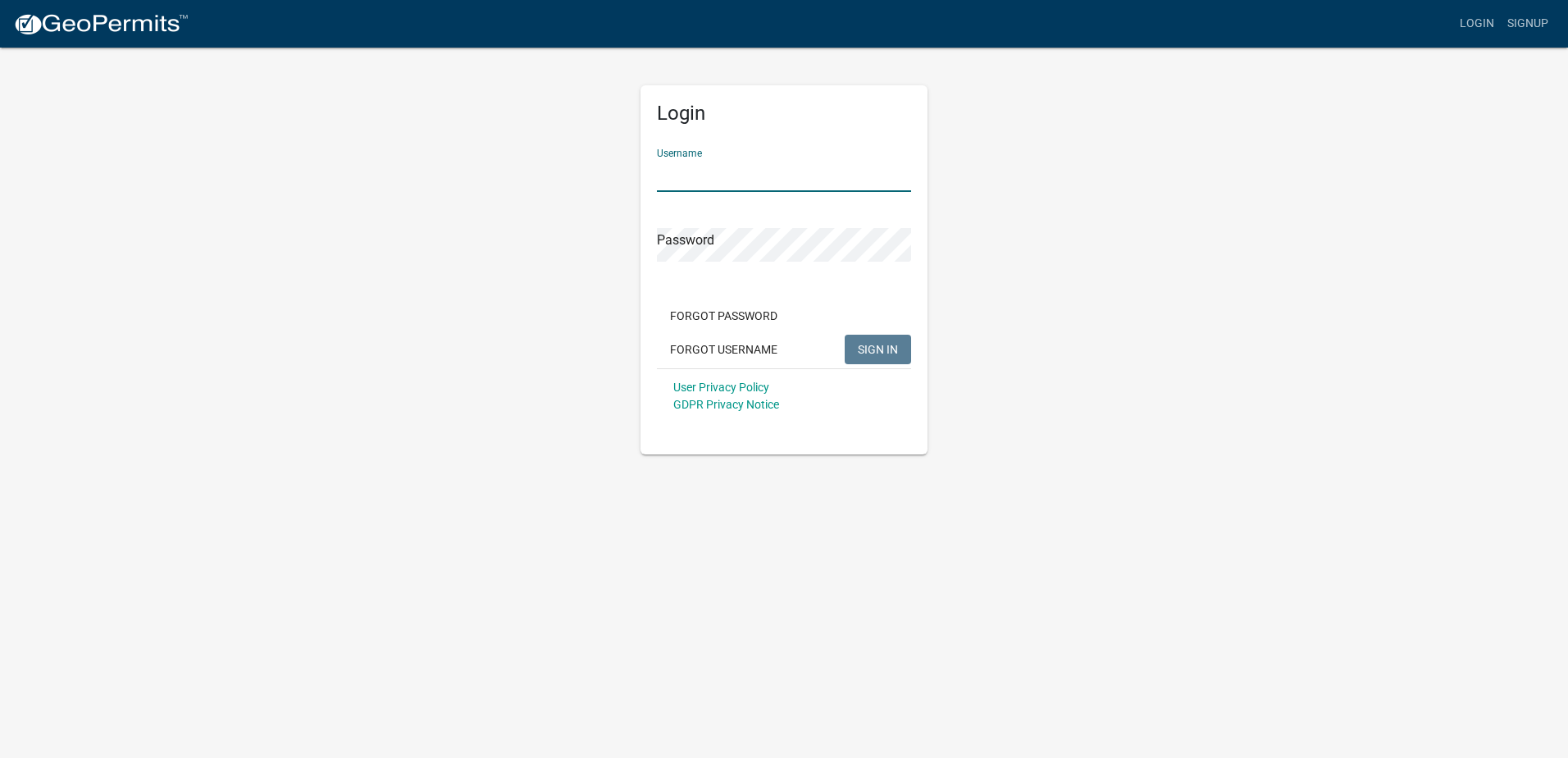
click at [669, 173] on input "Username" at bounding box center [784, 174] width 254 height 33
type input "czike"
click at [671, 216] on div "Password" at bounding box center [784, 233] width 254 height 57
click at [844, 334] on button "SIGN IN" at bounding box center [877, 349] width 66 height 29
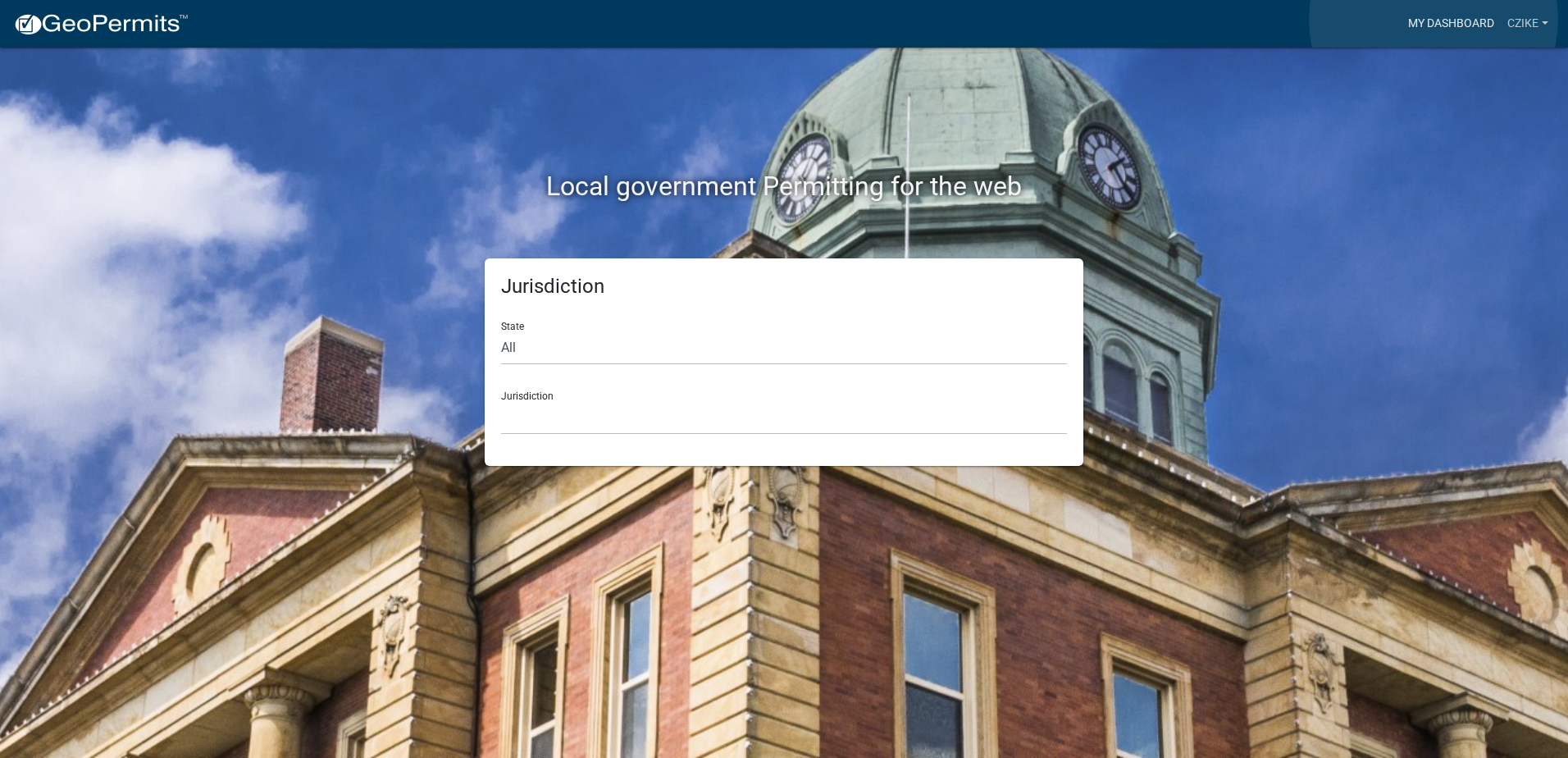
click at [1433, 20] on link "My Dashboard" at bounding box center [1451, 24] width 99 height 31
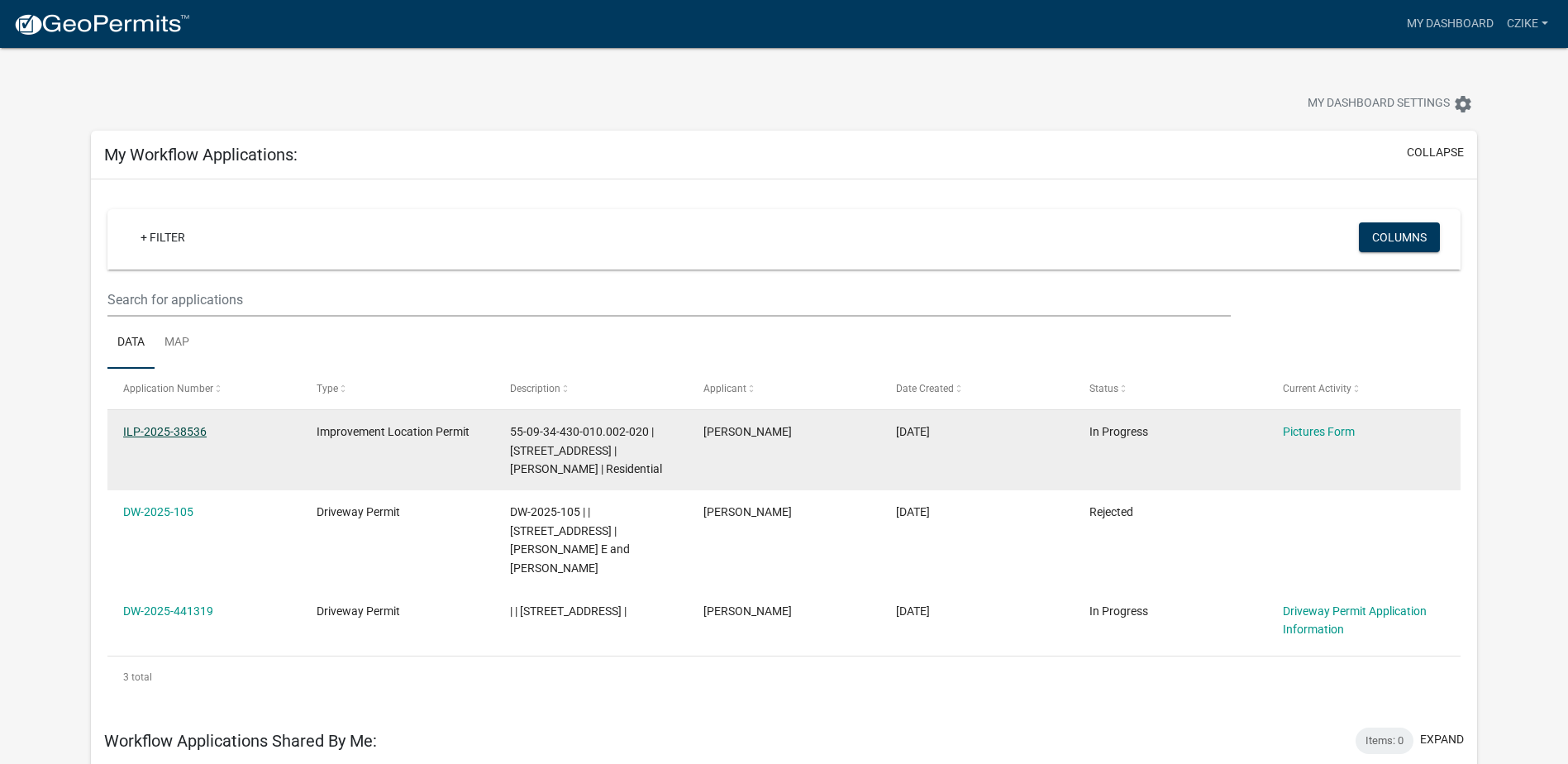
click at [172, 430] on link "ILP-2025-38536" at bounding box center [164, 432] width 83 height 13
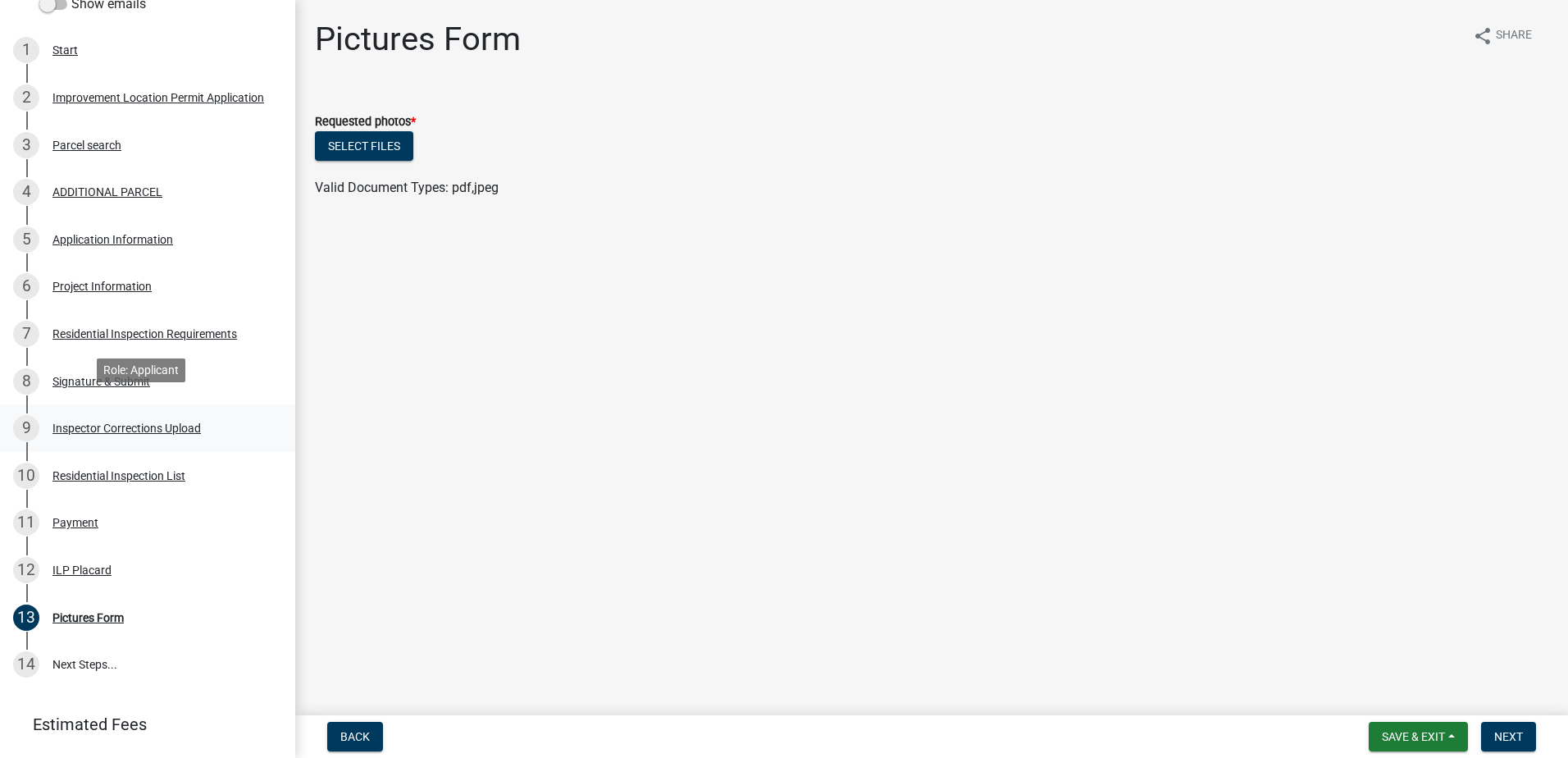
scroll to position [328, 0]
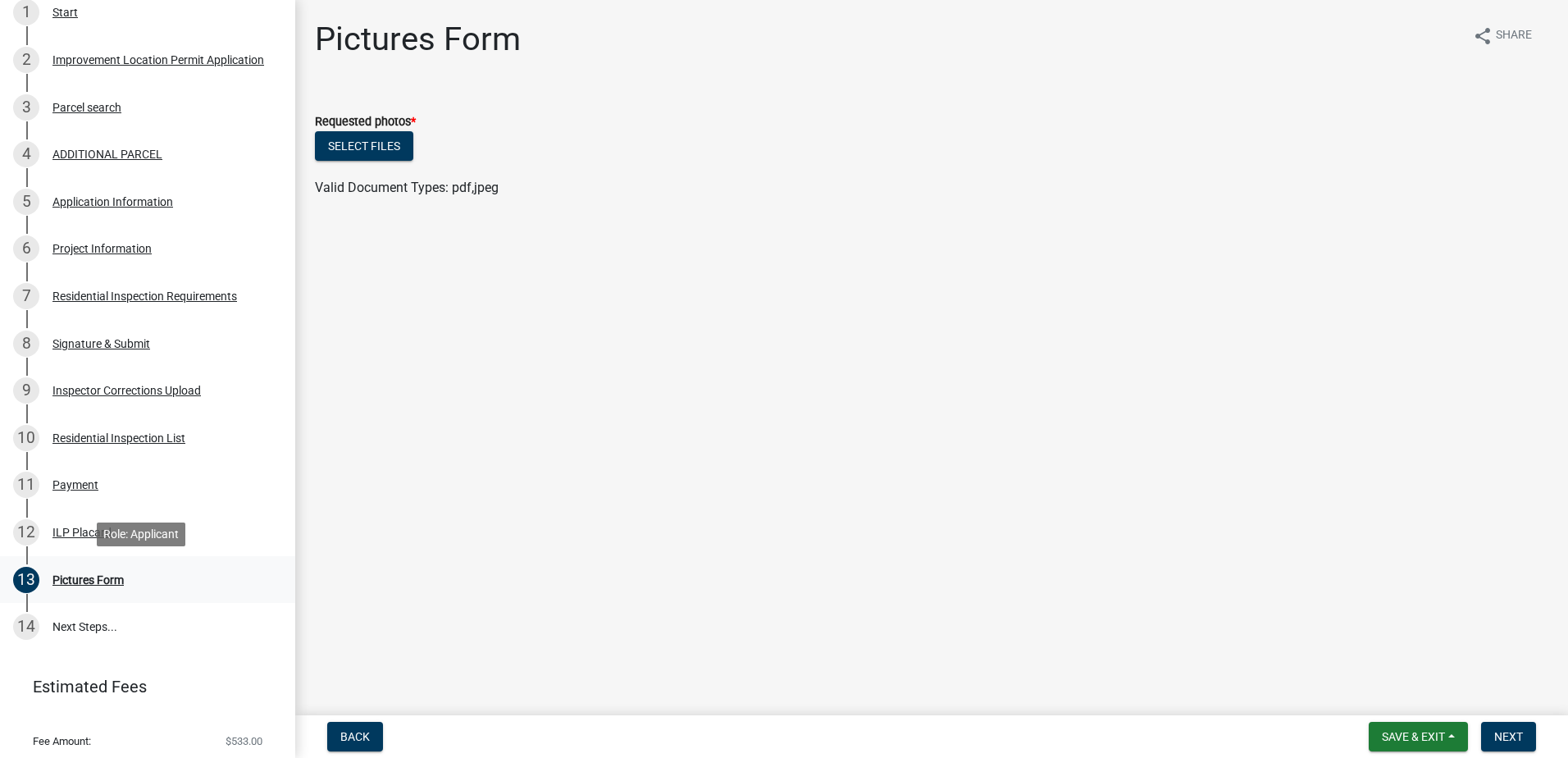
click at [85, 581] on div "Pictures Form" at bounding box center [87, 580] width 71 height 11
